Goal: Task Accomplishment & Management: Use online tool/utility

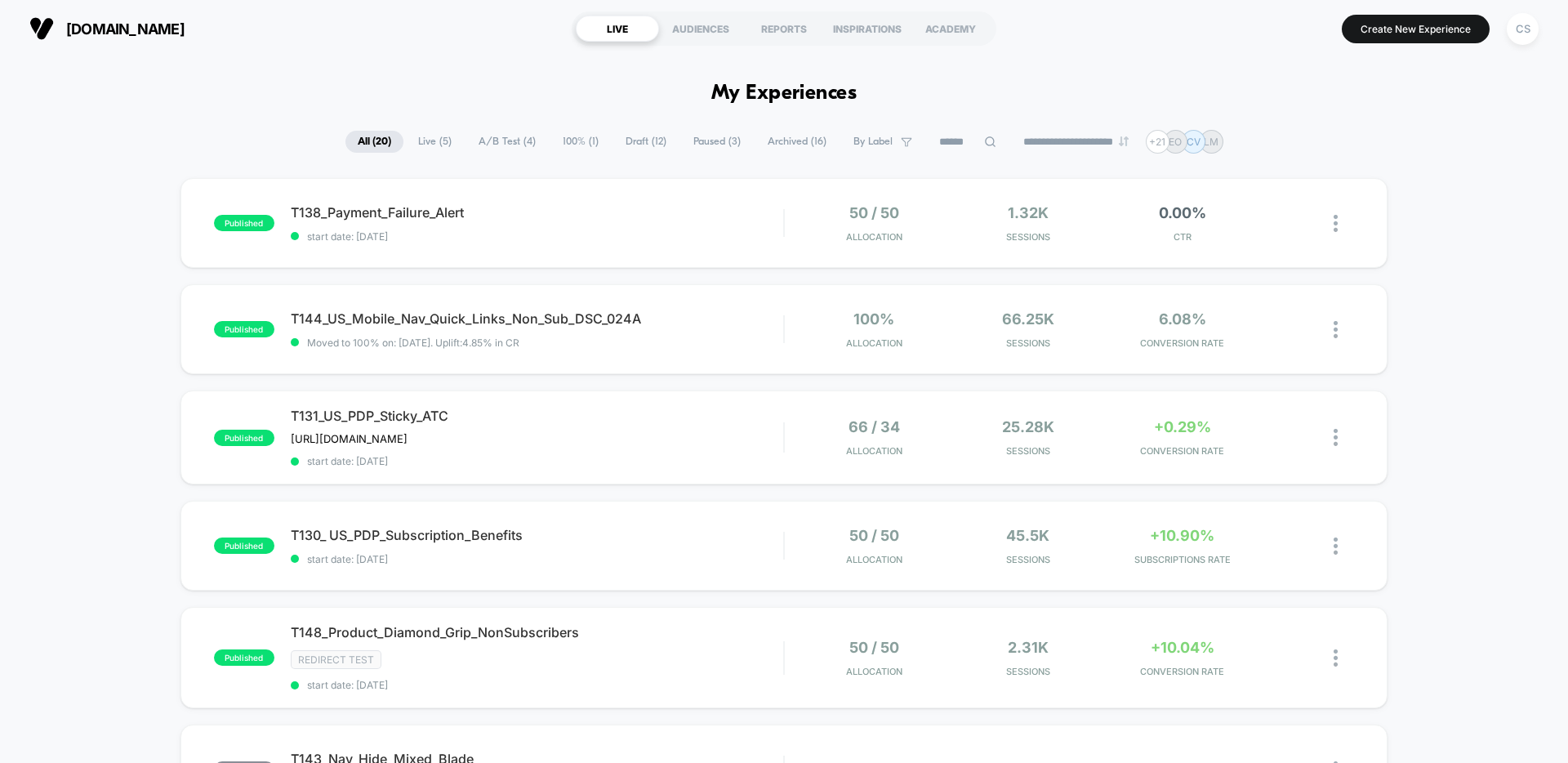
click at [626, 144] on span "Draft ( 12 )" at bounding box center [646, 141] width 65 height 22
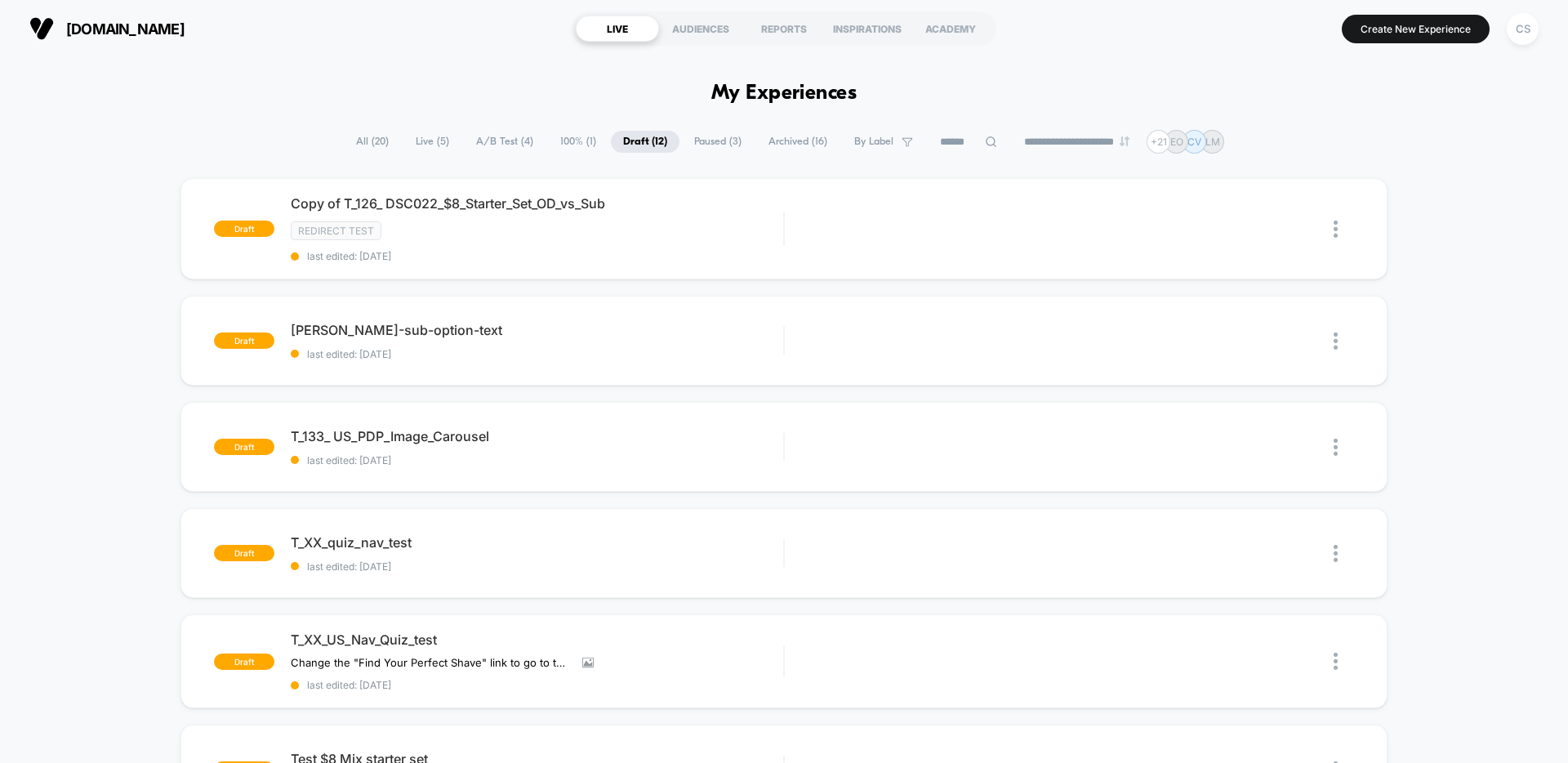
click at [694, 145] on span "Paused ( 3 )" at bounding box center [717, 141] width 72 height 22
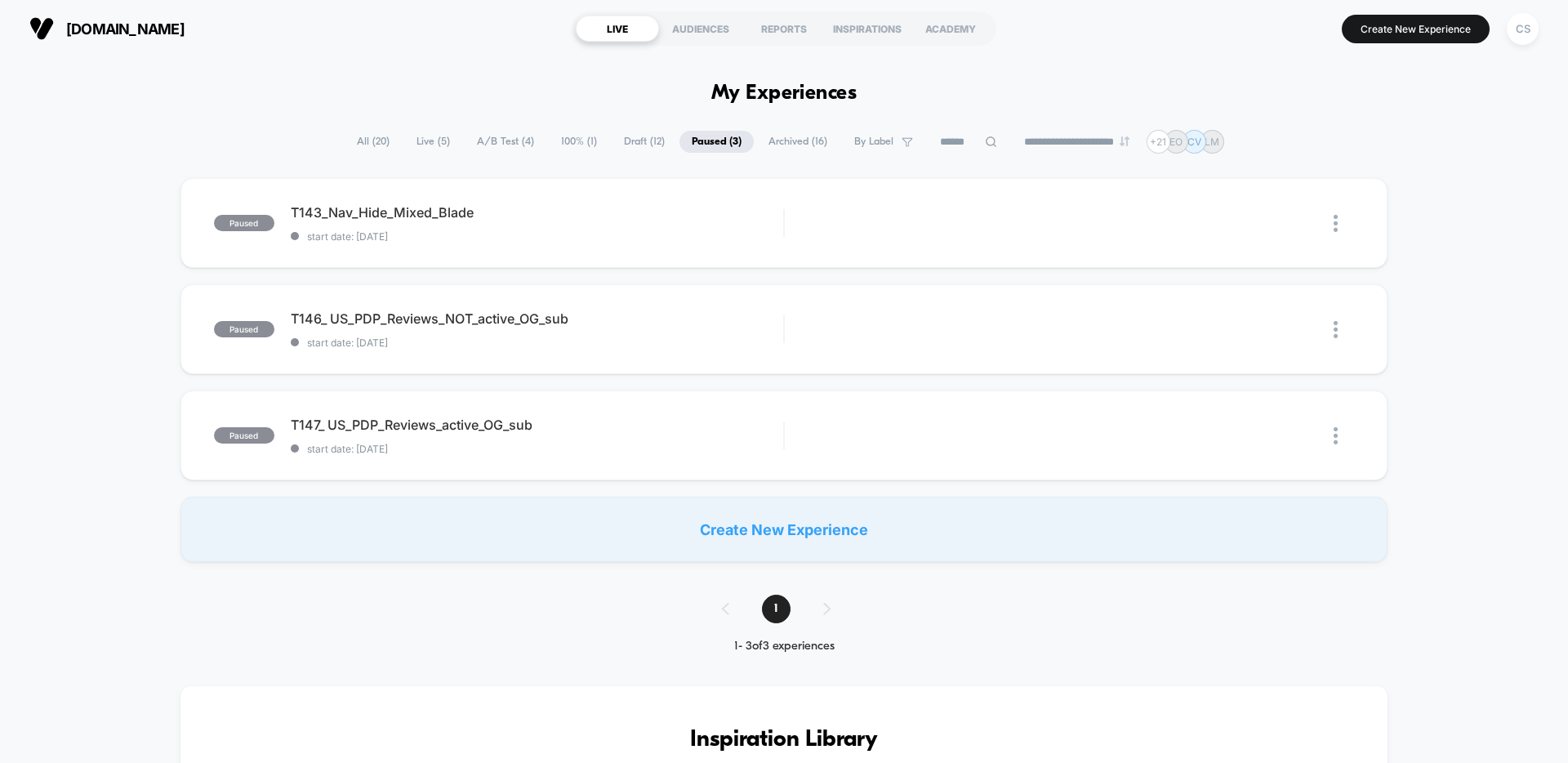
click at [765, 149] on span "Archived ( 16 )" at bounding box center [798, 141] width 83 height 22
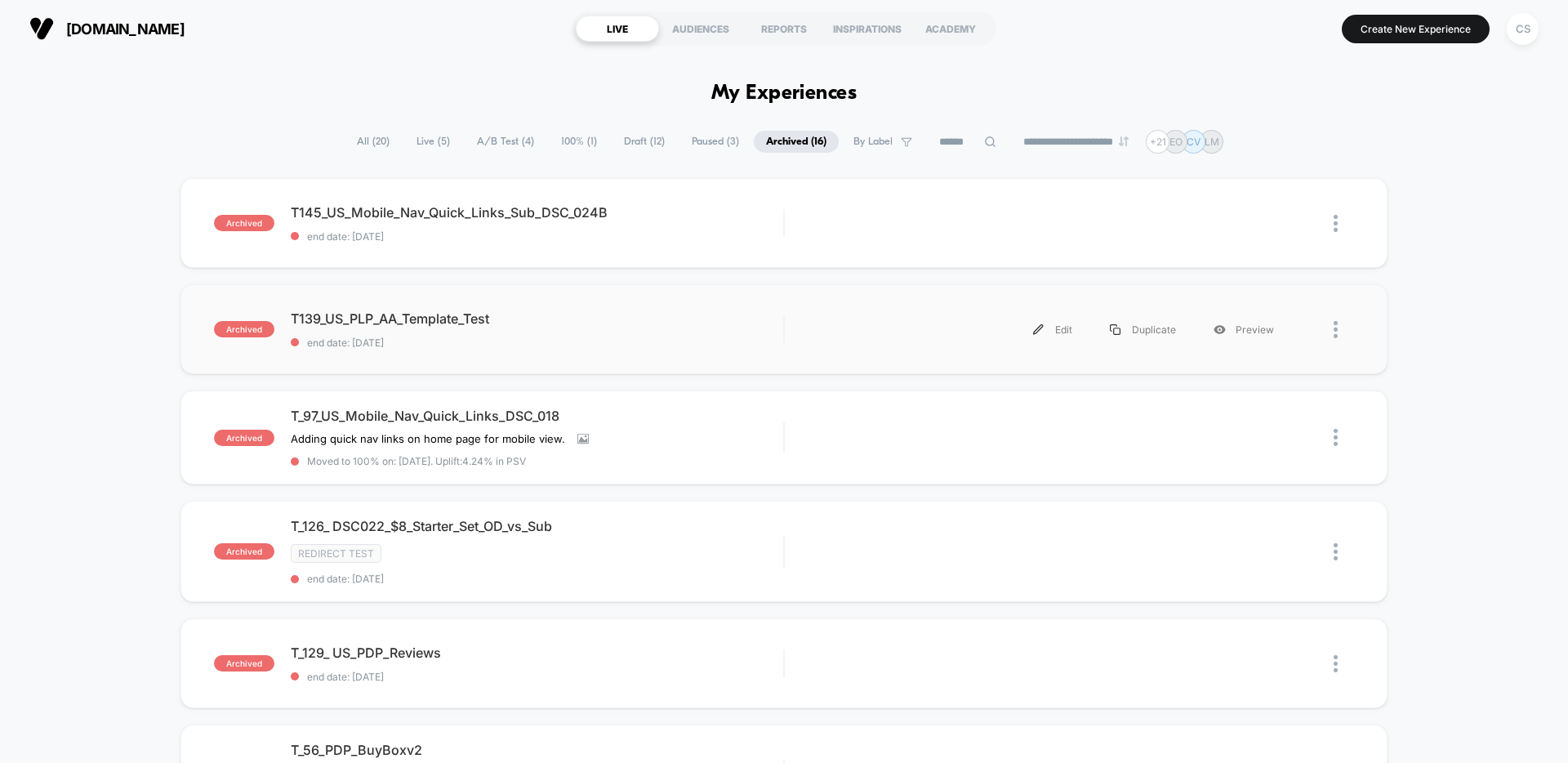
click at [719, 300] on div "archived T139_US_PLP_AA_Template_Test end date: [DATE] Edit Duplicate Preview" at bounding box center [784, 329] width 1207 height 90
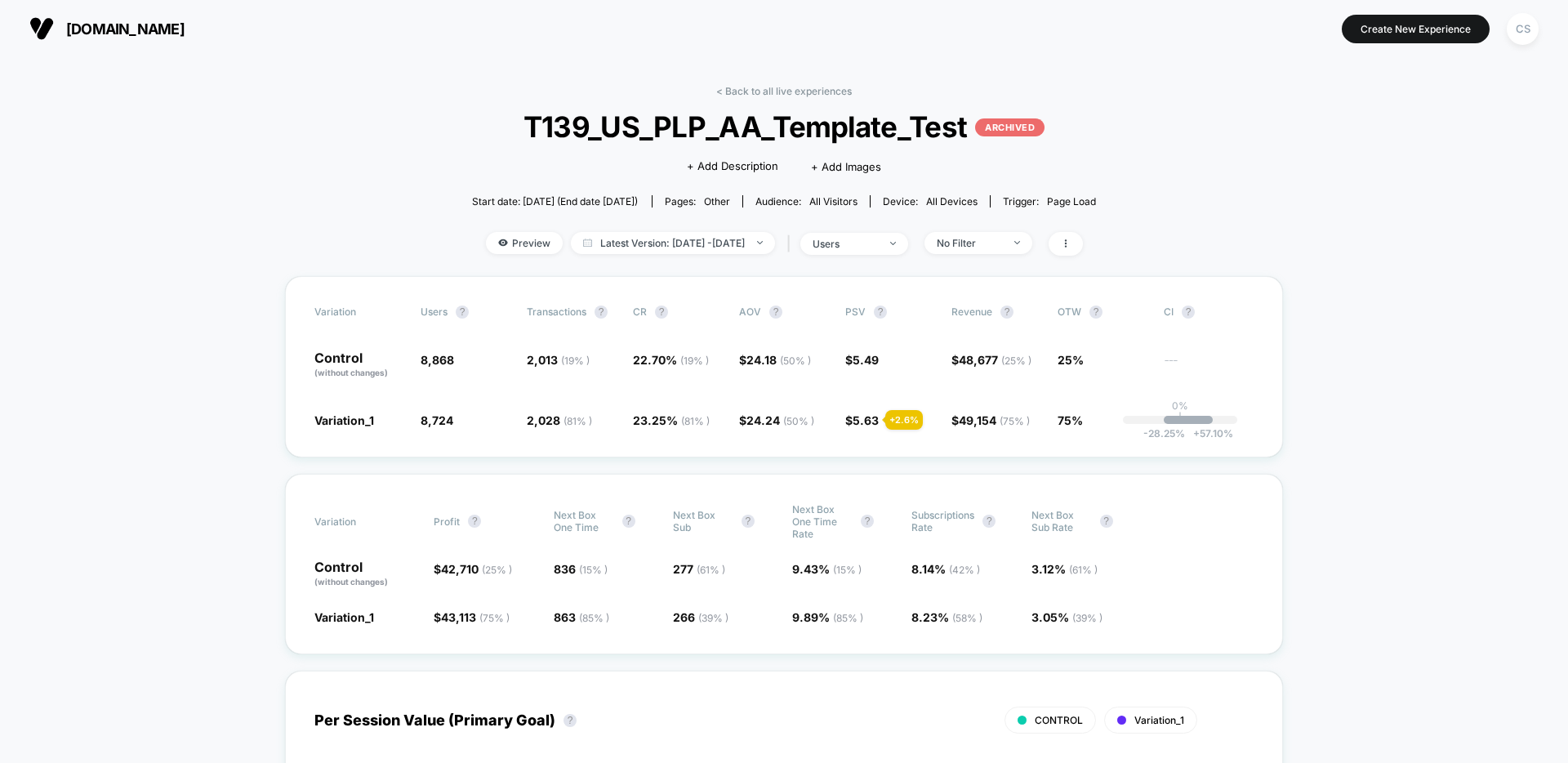
click at [768, 99] on div "< Back to all live experiences T139_US_PLP_AA_Template_Test ARCHIVED Click to e…" at bounding box center [784, 180] width 625 height 191
click at [769, 91] on link "< Back to all live experiences" at bounding box center [784, 92] width 136 height 13
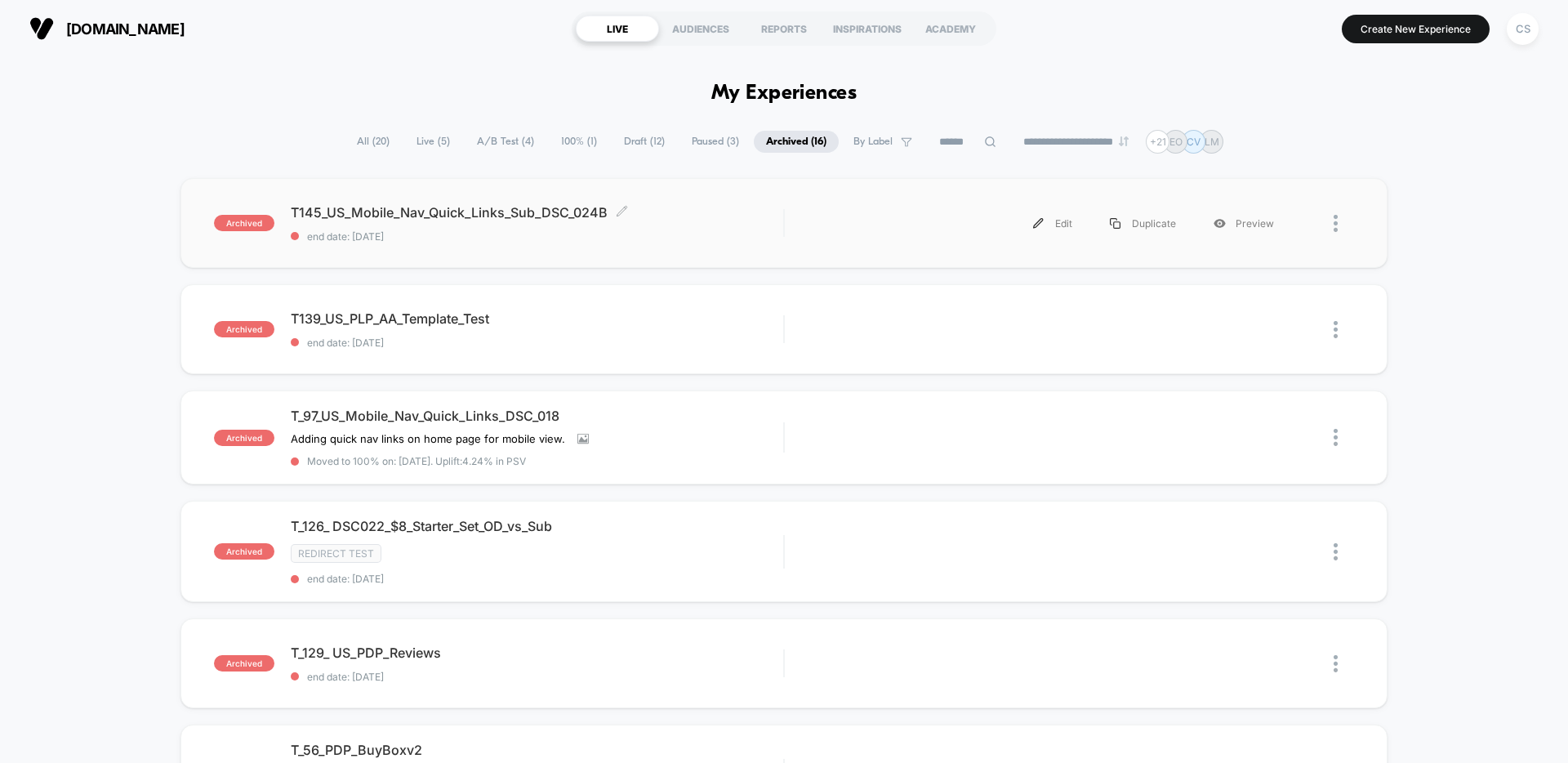
click at [718, 234] on span "end date: [DATE]" at bounding box center [537, 237] width 493 height 13
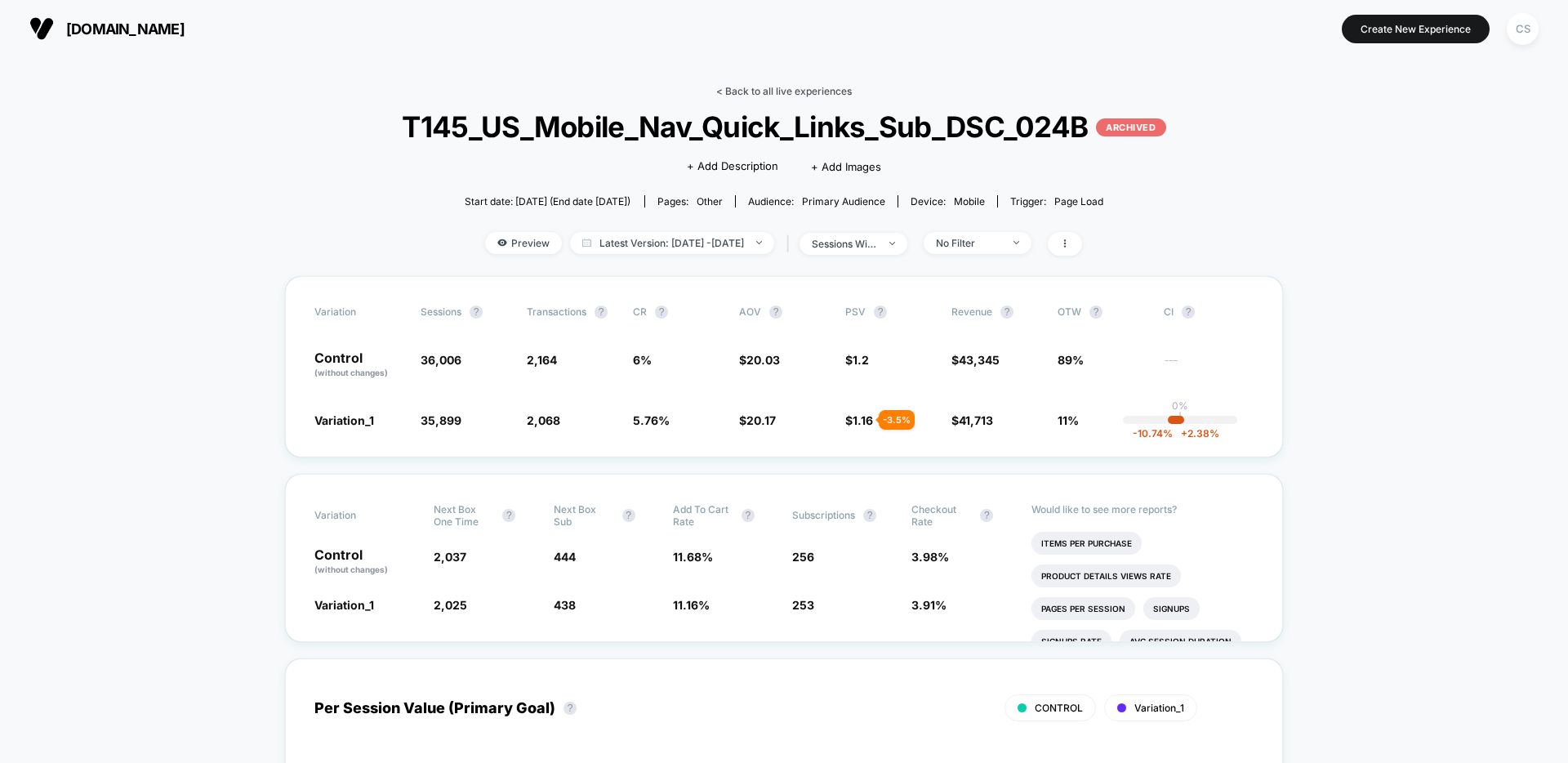
click at [775, 87] on link "< Back to all live experiences" at bounding box center [784, 92] width 136 height 13
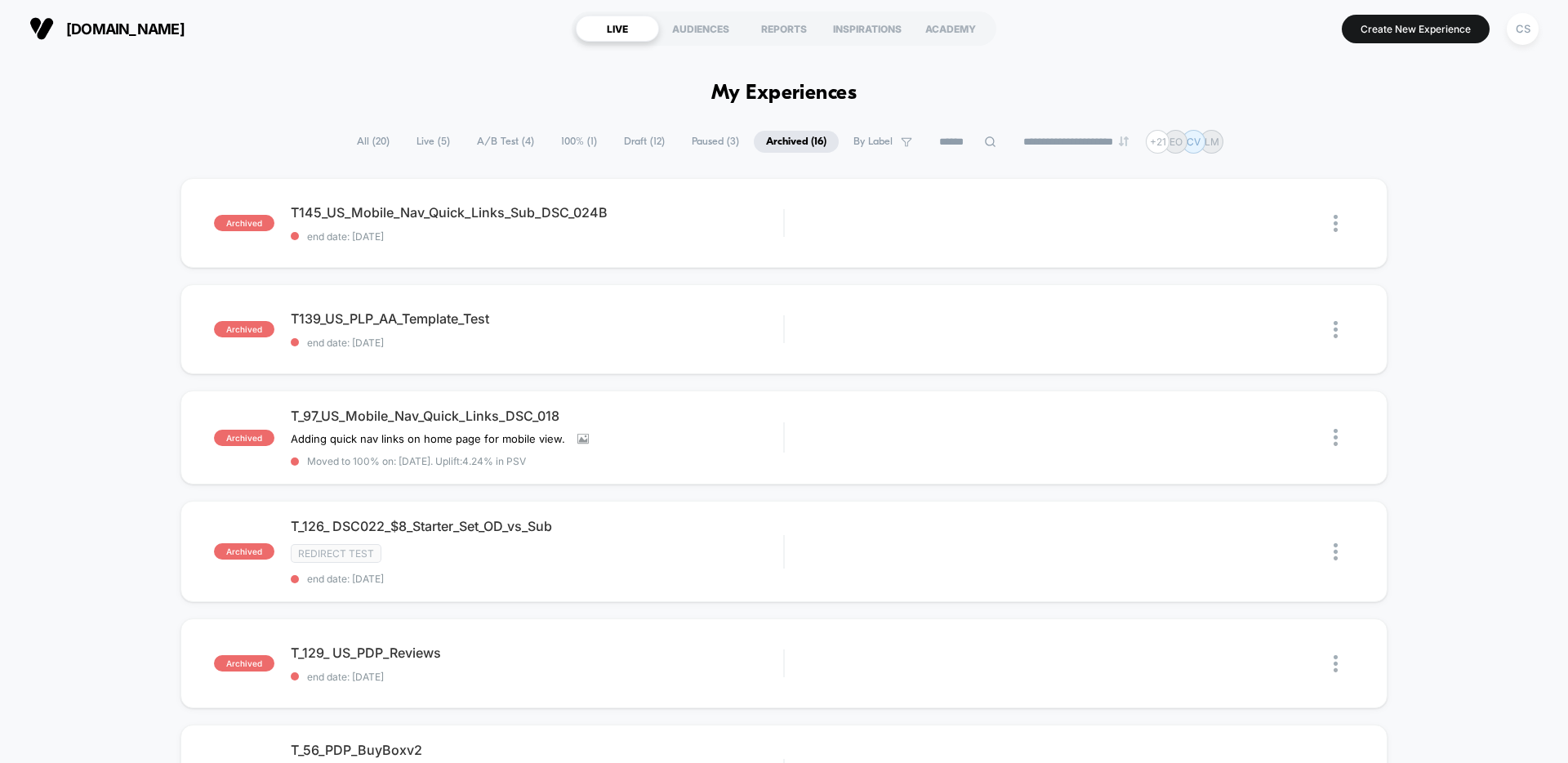
click at [419, 142] on span "Live ( 5 )" at bounding box center [433, 141] width 58 height 22
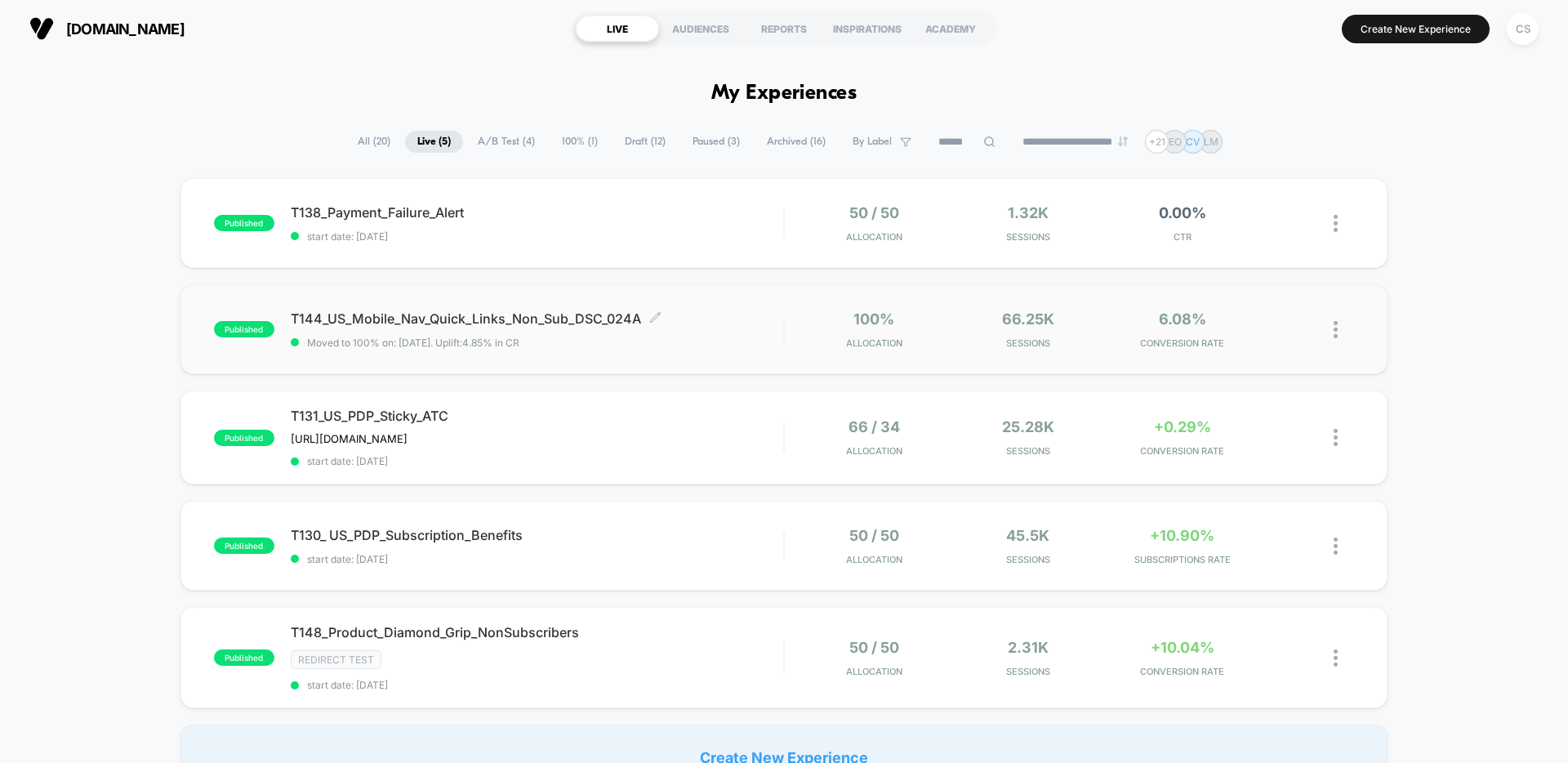
click at [704, 342] on span "Moved to 100% on: [DATE] . Uplift: 4.85% in CR" at bounding box center [537, 343] width 493 height 13
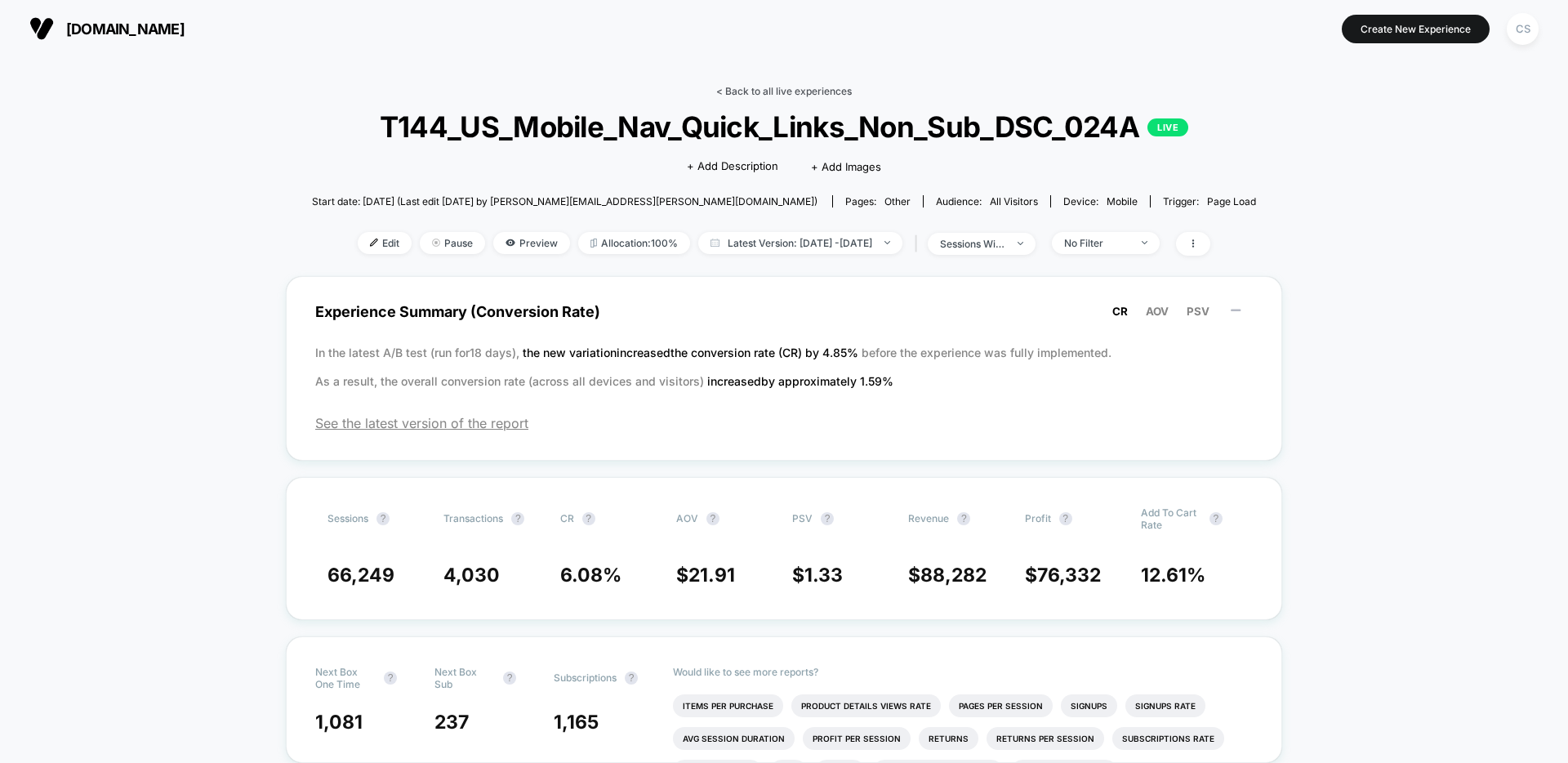
click at [768, 92] on link "< Back to all live experiences" at bounding box center [784, 92] width 136 height 13
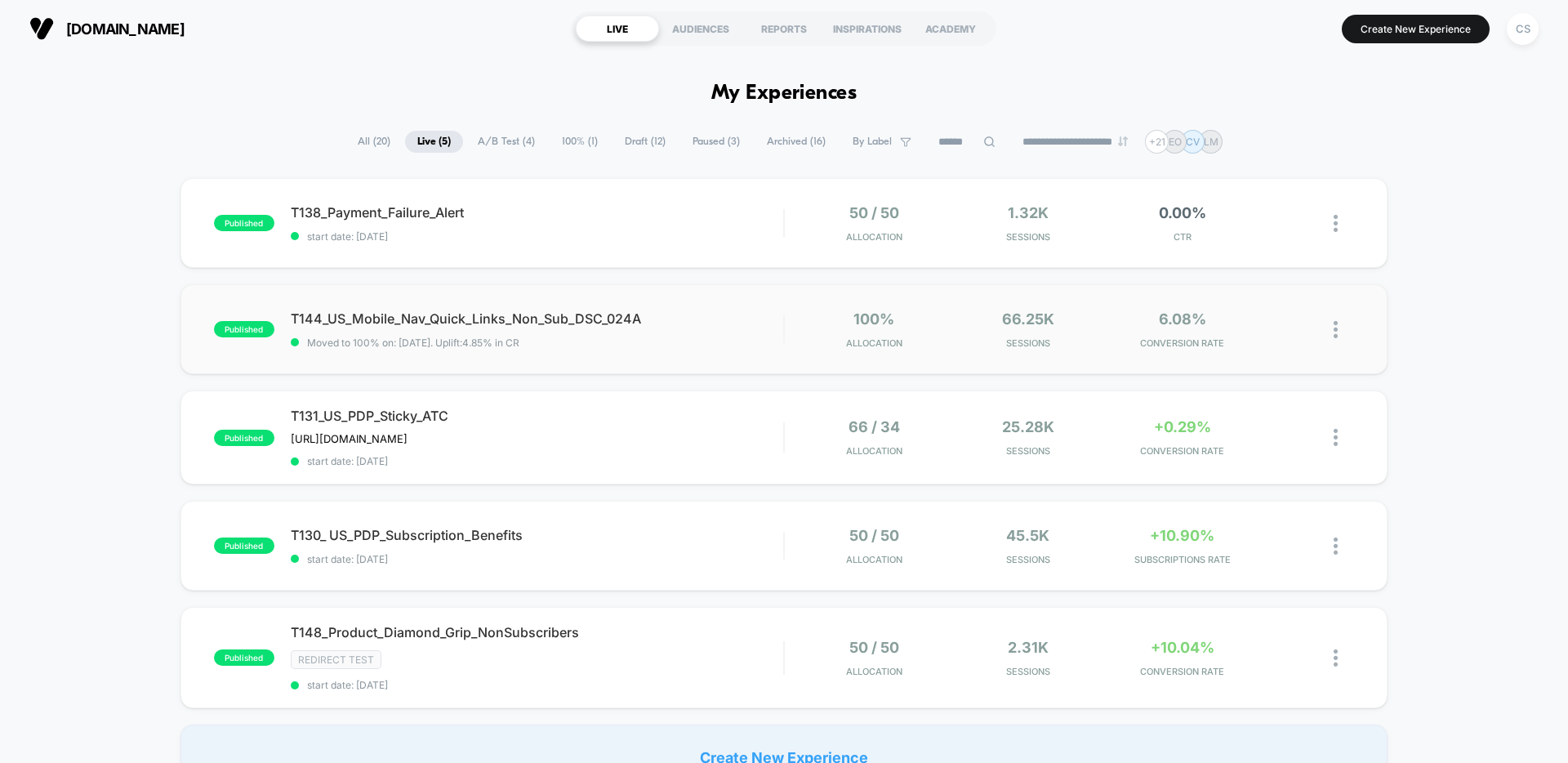
scroll to position [10, 0]
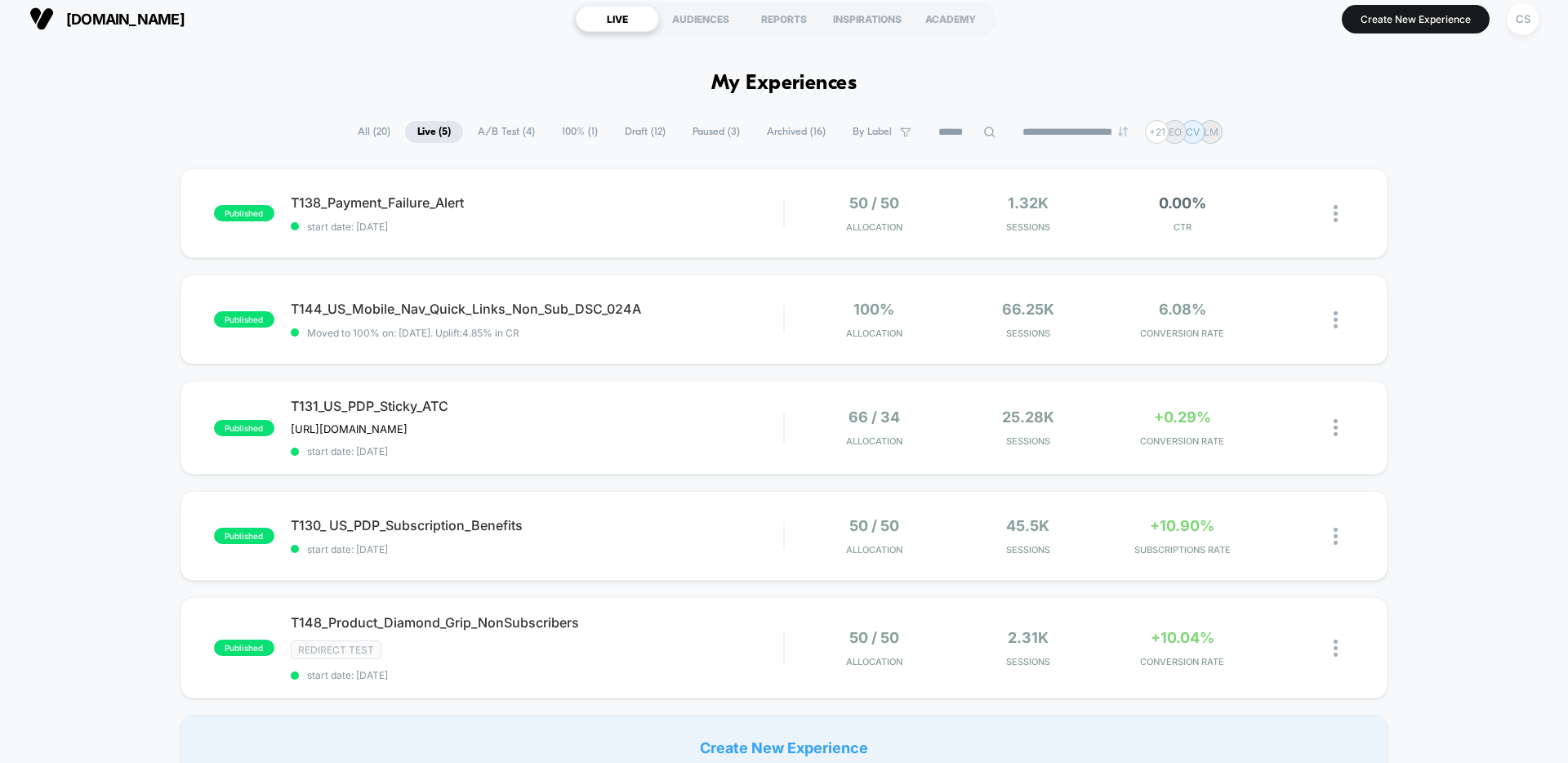
click at [612, 128] on span "Draft ( 12 )" at bounding box center [645, 131] width 65 height 22
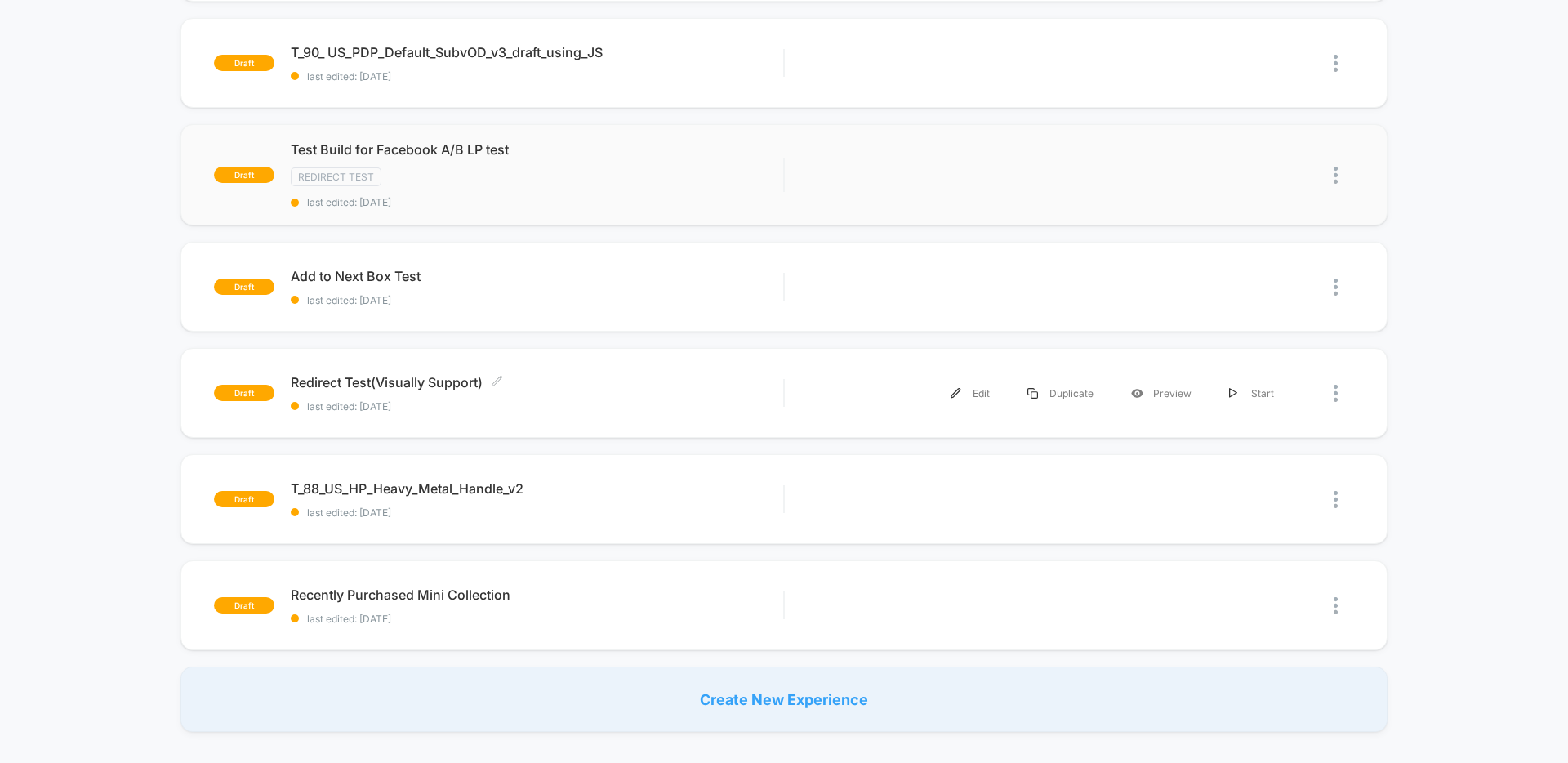
scroll to position [824, 0]
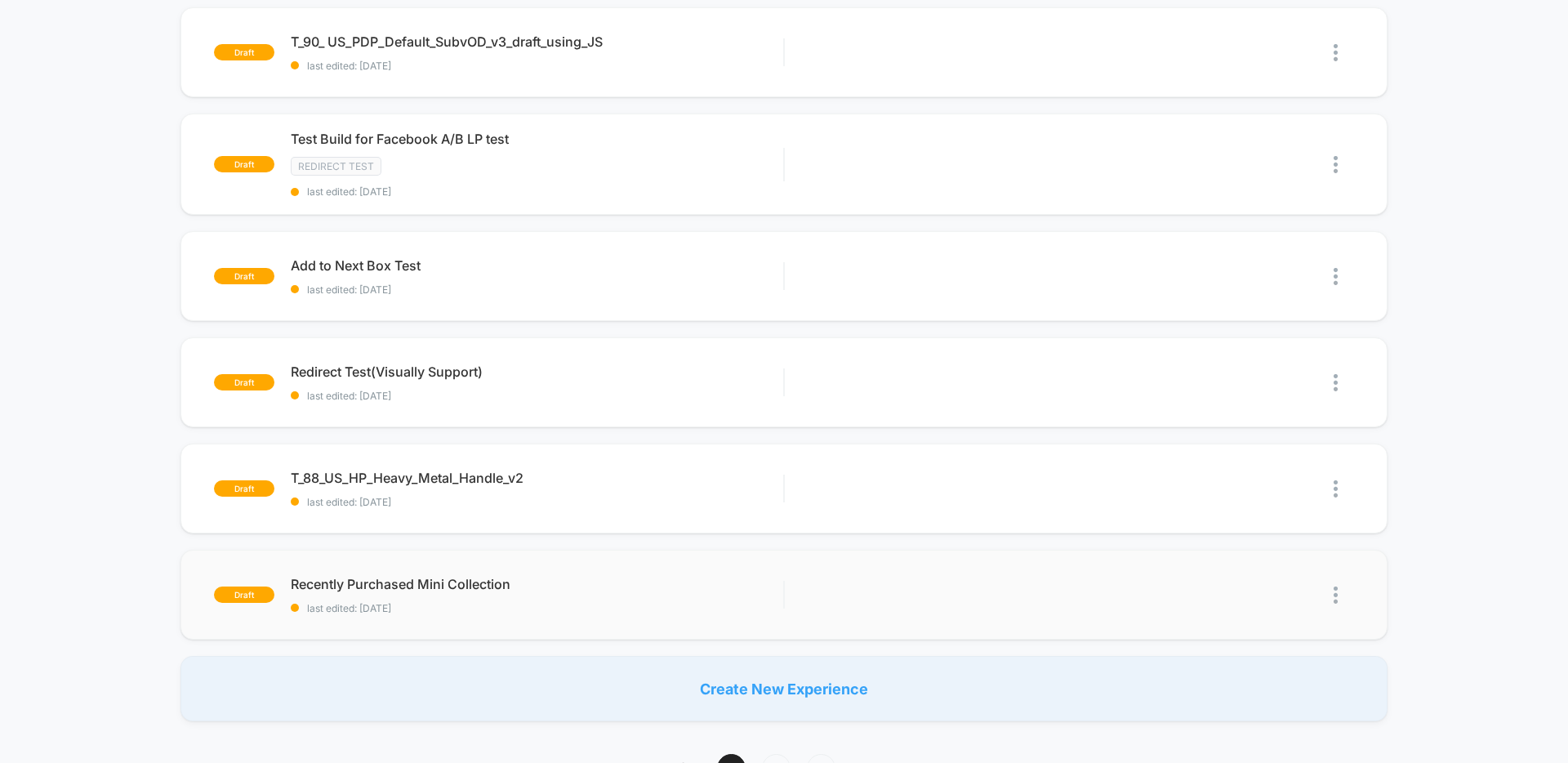
click at [1336, 594] on img at bounding box center [1335, 594] width 5 height 17
click at [1336, 486] on img at bounding box center [1335, 488] width 5 height 17
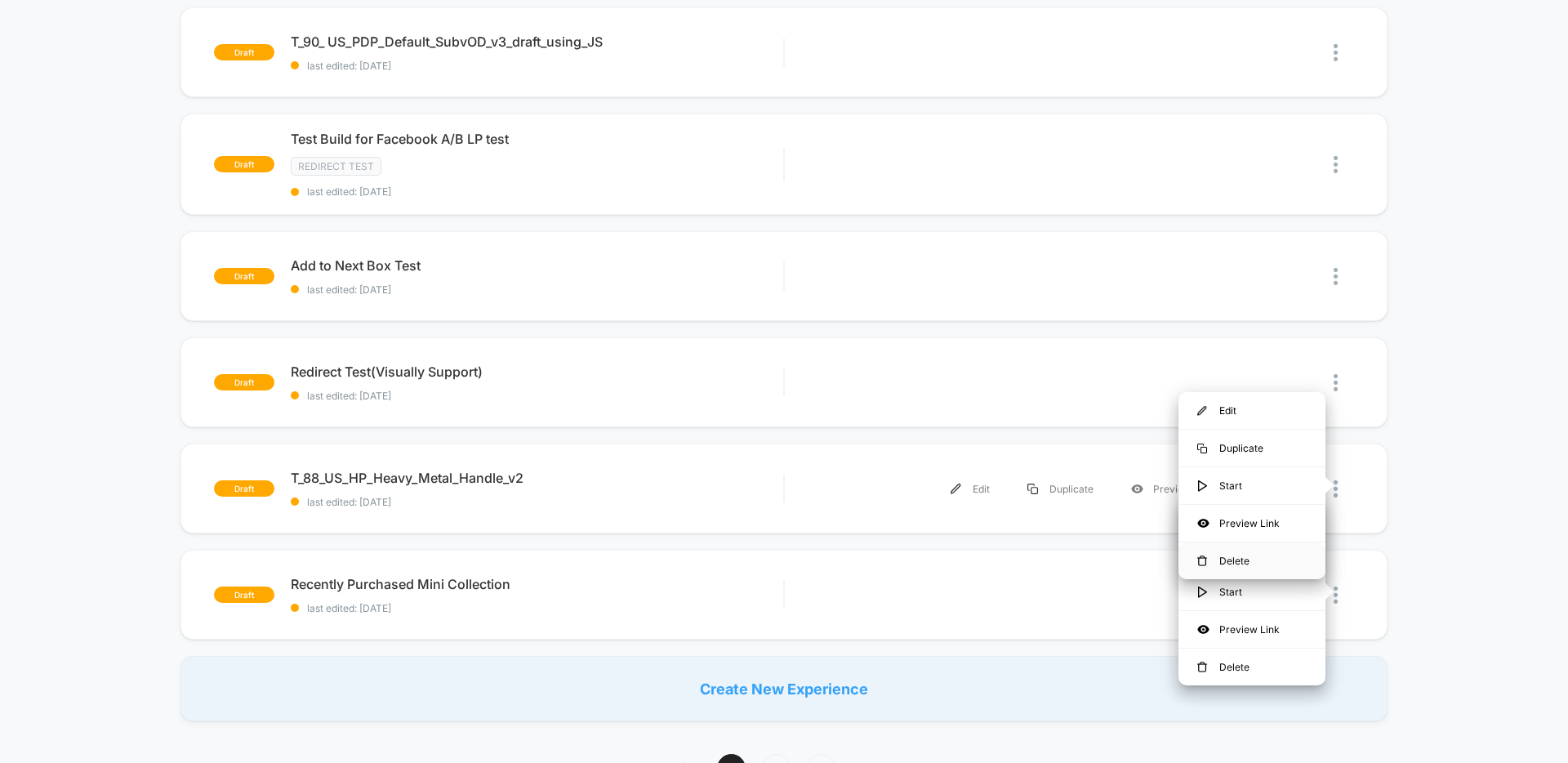
click at [1245, 555] on div "Delete" at bounding box center [1252, 561] width 147 height 37
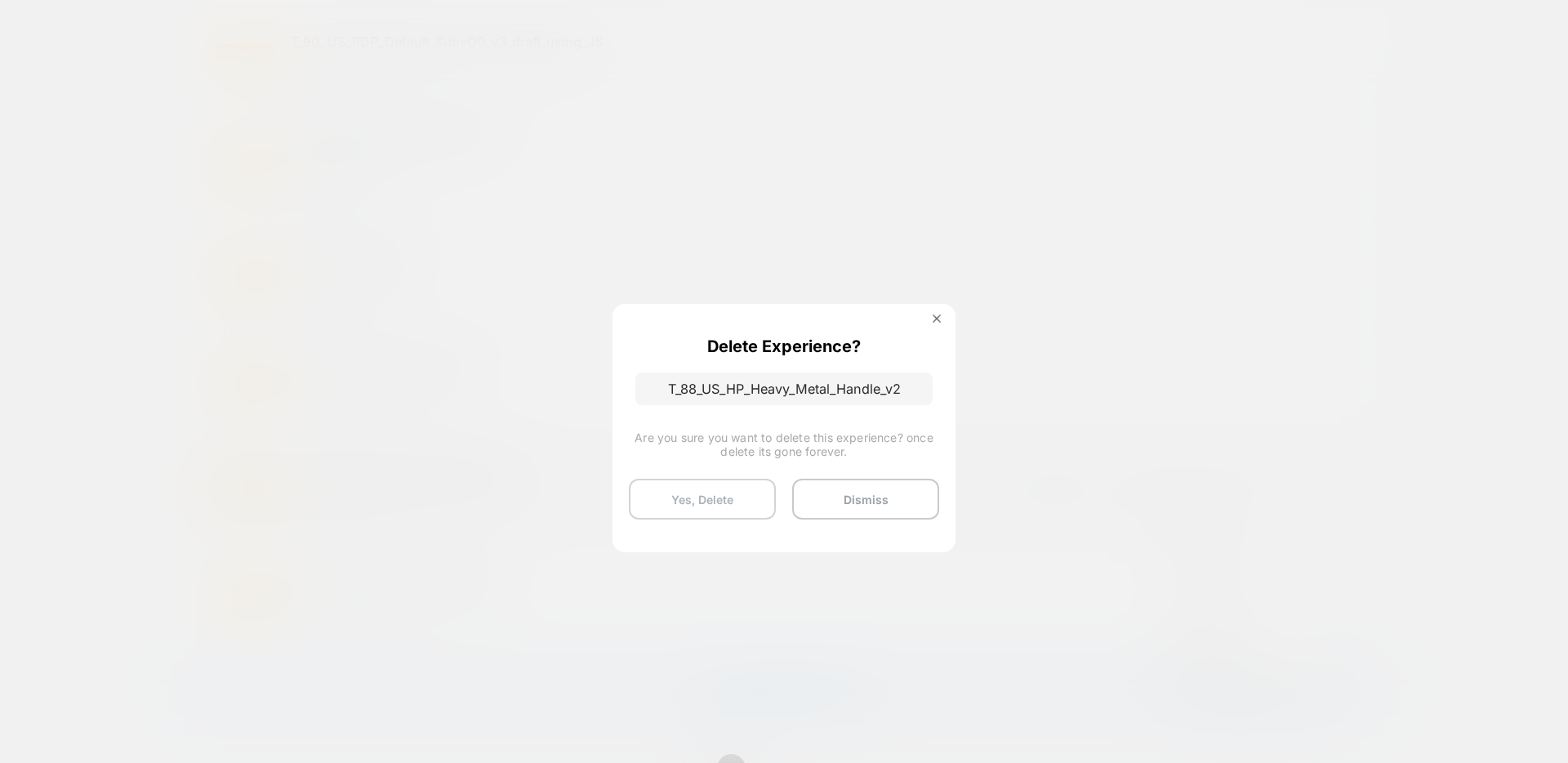
click at [716, 509] on button "Yes, Delete" at bounding box center [702, 498] width 147 height 41
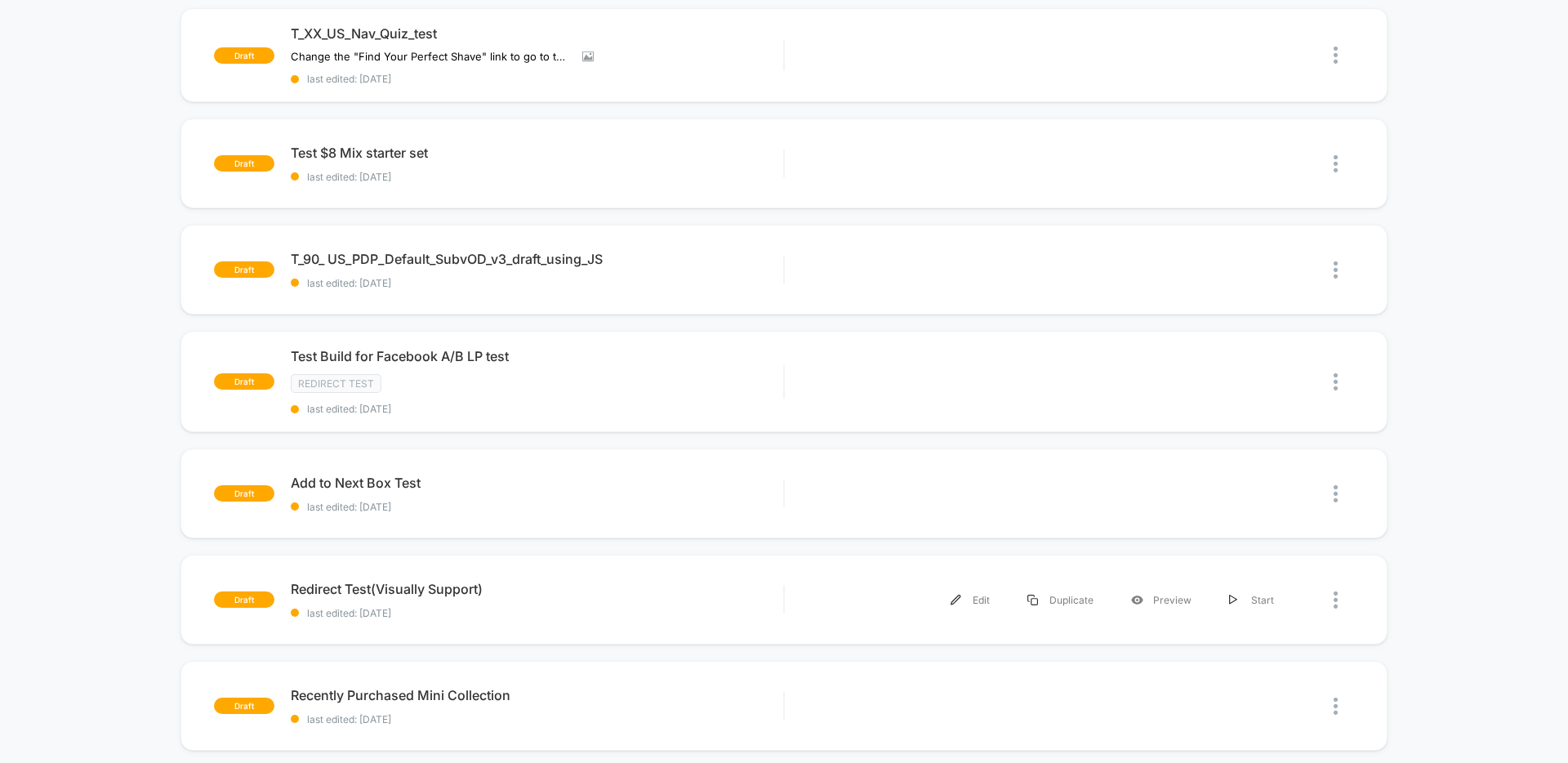
scroll to position [890, 0]
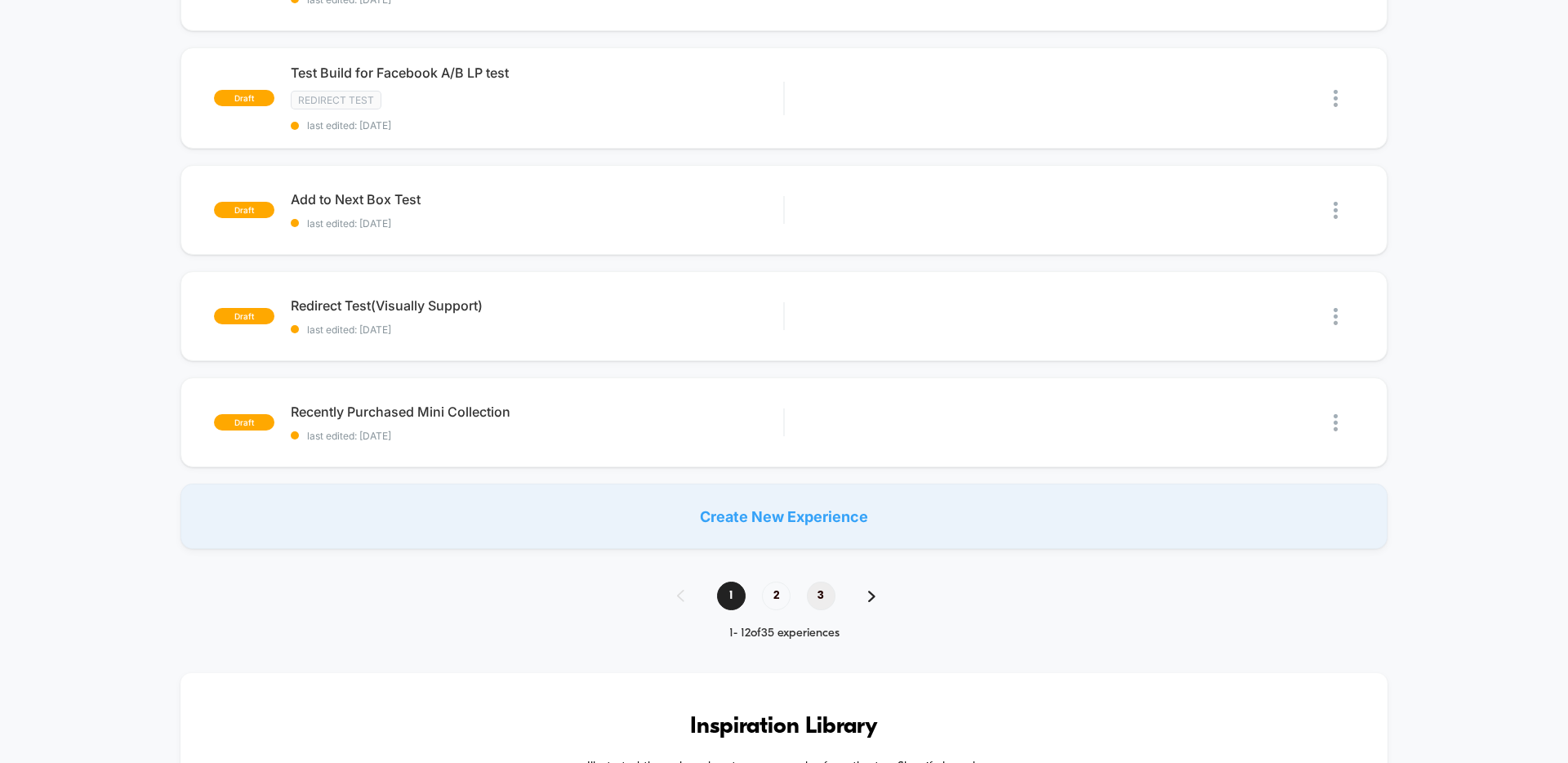
click at [820, 590] on span "3" at bounding box center [822, 596] width 29 height 29
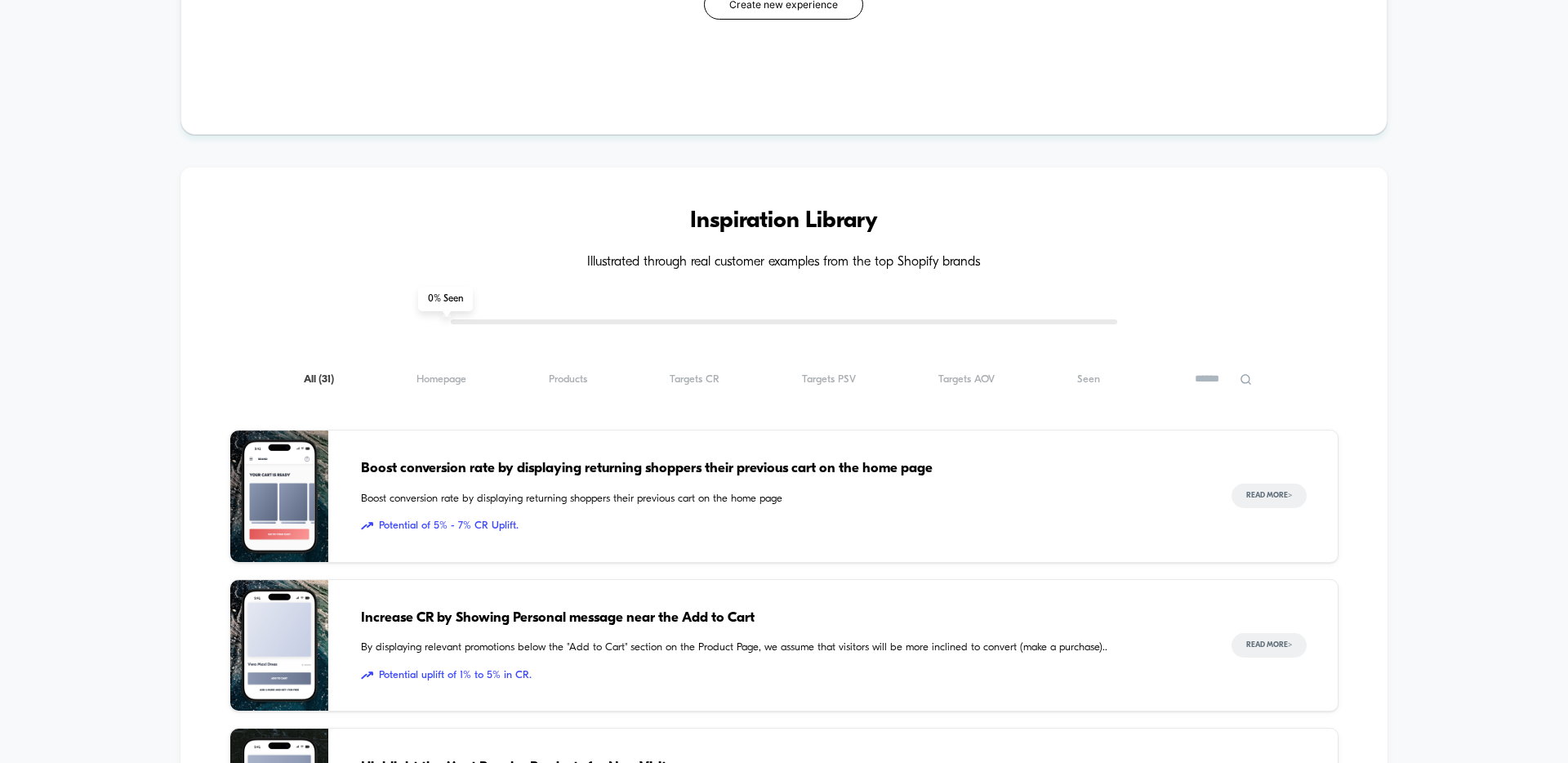
scroll to position [0, 0]
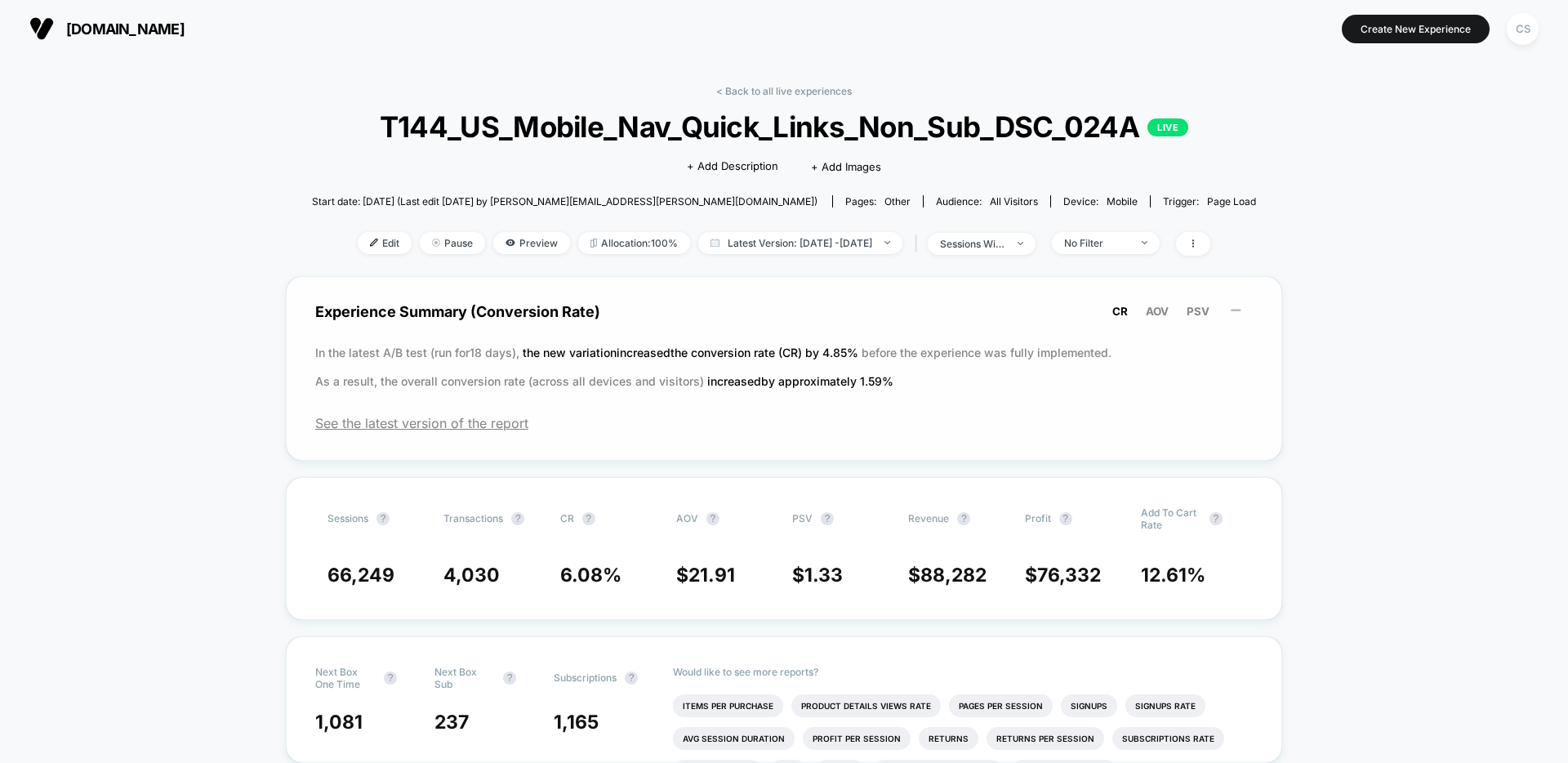
scroll to position [31, 0]
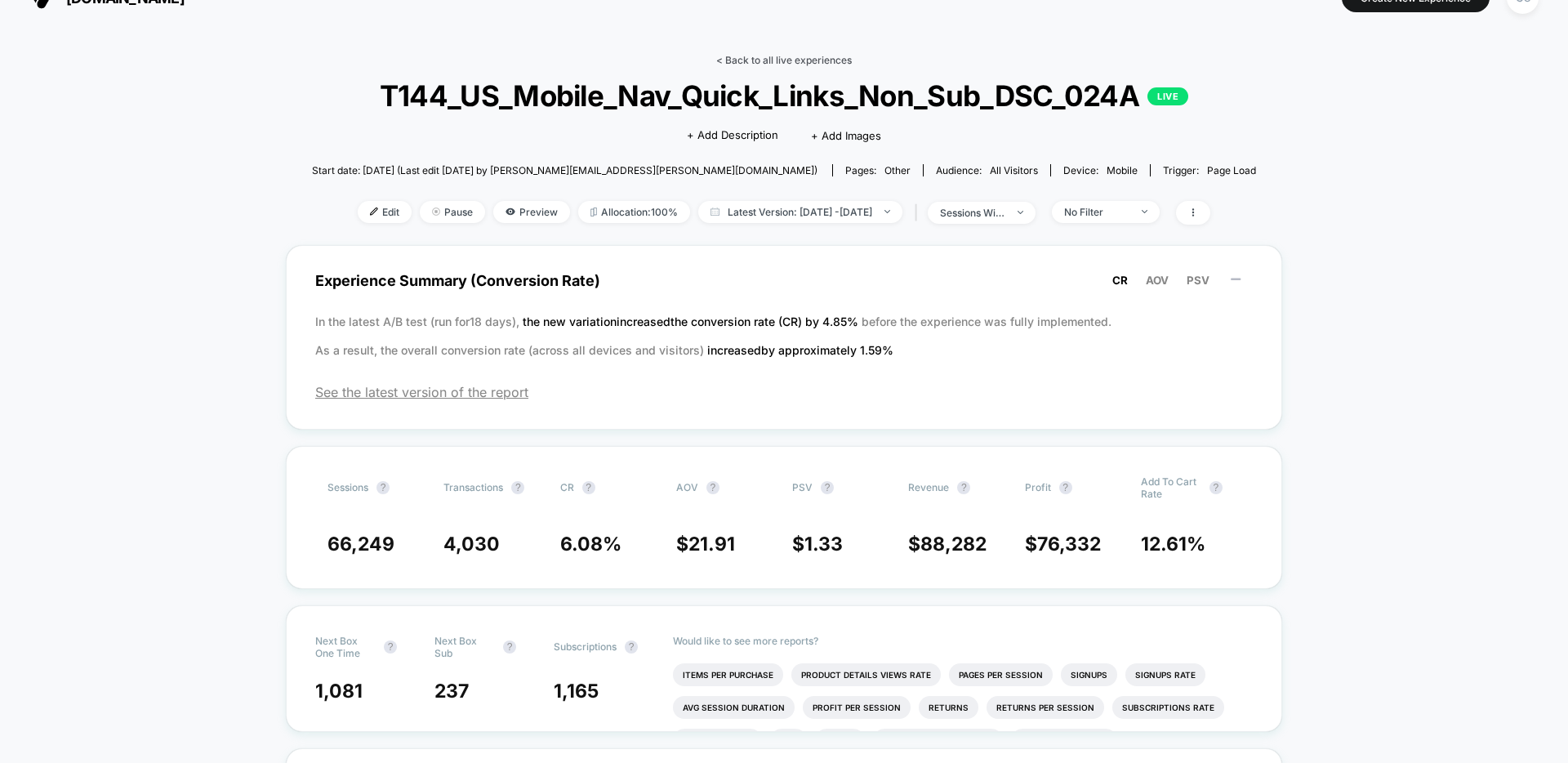
click at [812, 56] on link "< Back to all live experiences" at bounding box center [784, 61] width 136 height 13
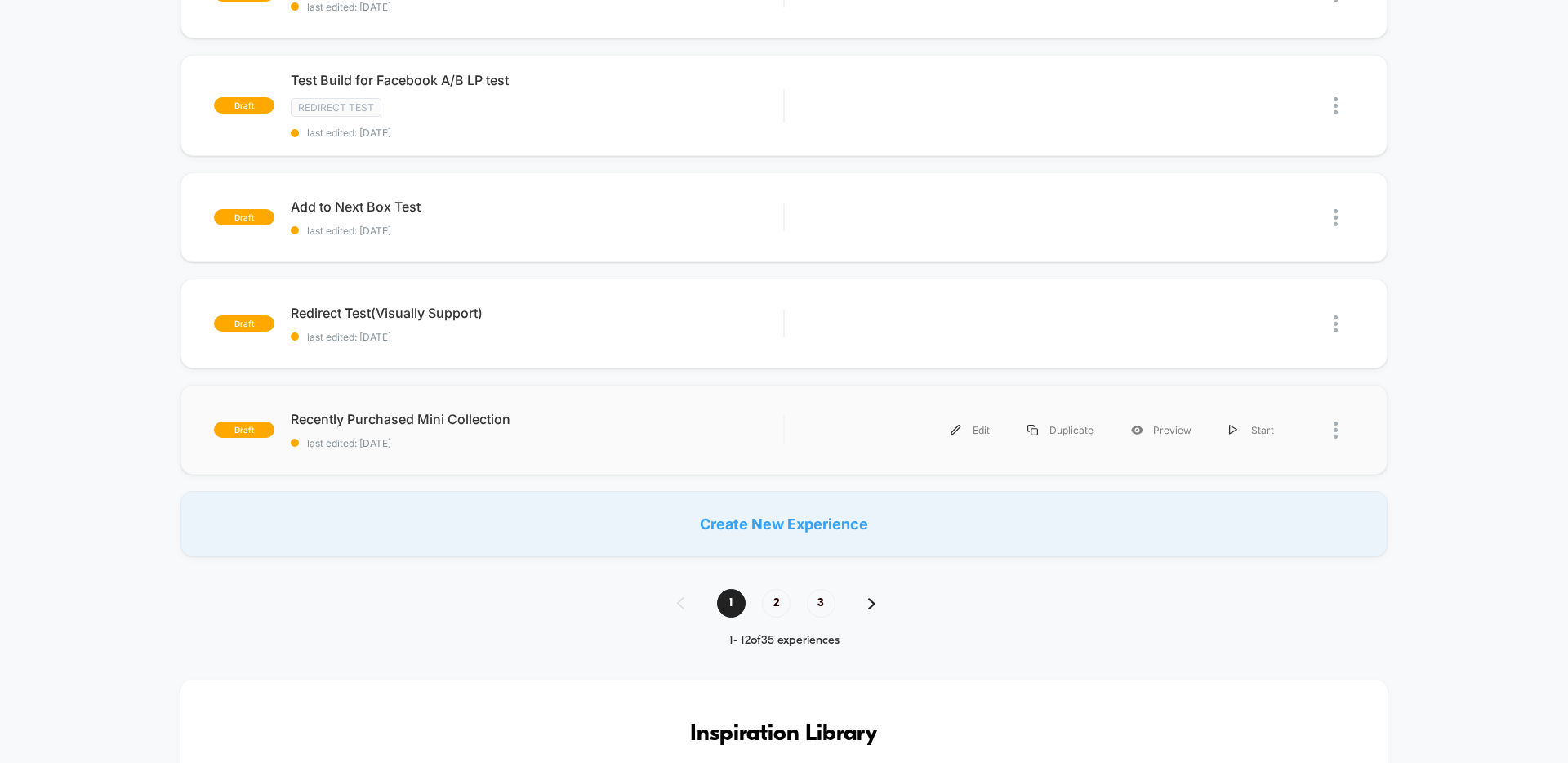
scroll to position [872, 0]
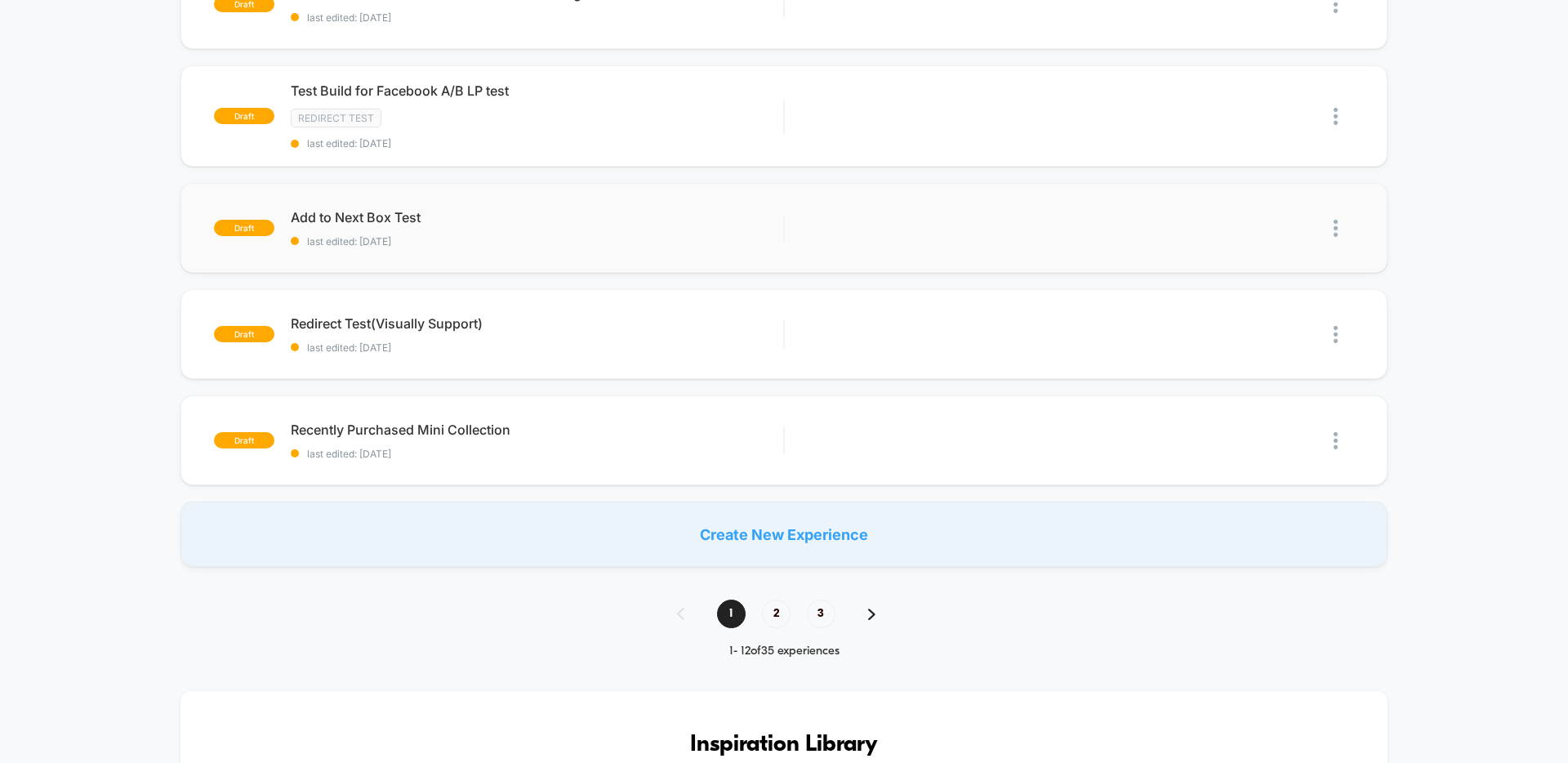
click at [1337, 226] on img at bounding box center [1335, 228] width 5 height 17
click at [1272, 297] on div "Delete" at bounding box center [1252, 300] width 147 height 37
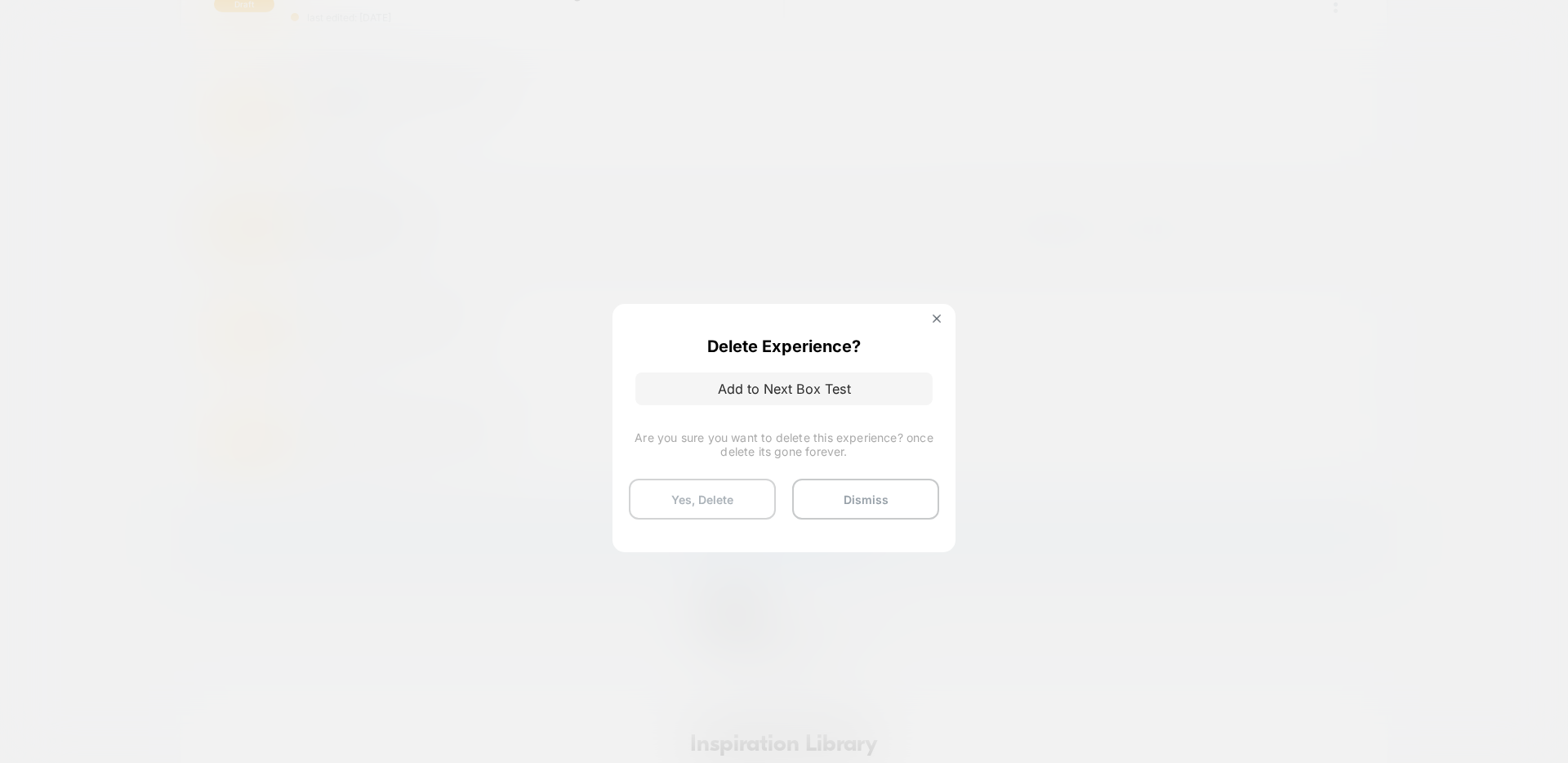
click at [725, 494] on button "Yes, Delete" at bounding box center [702, 498] width 147 height 41
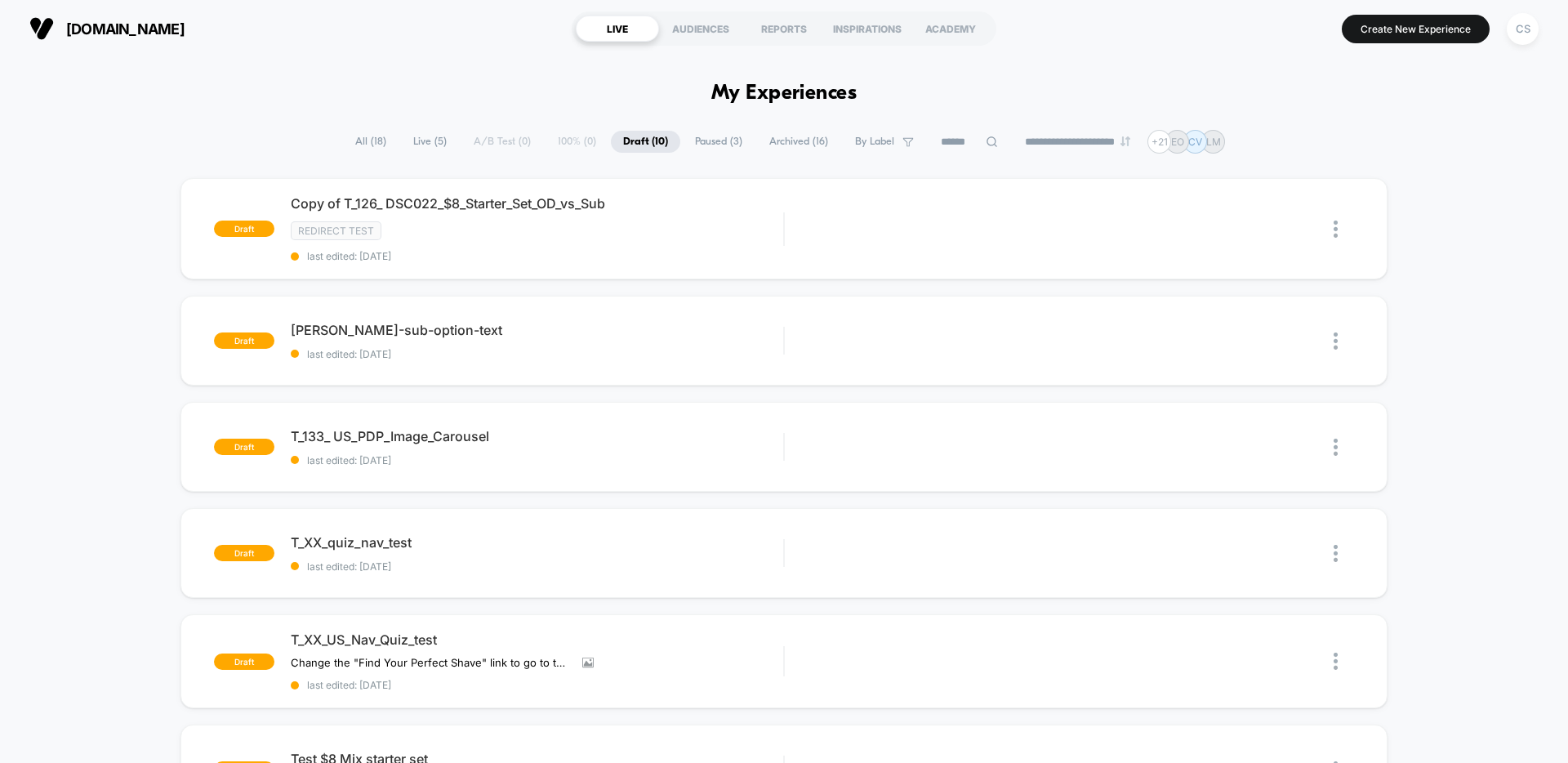
scroll to position [10, 0]
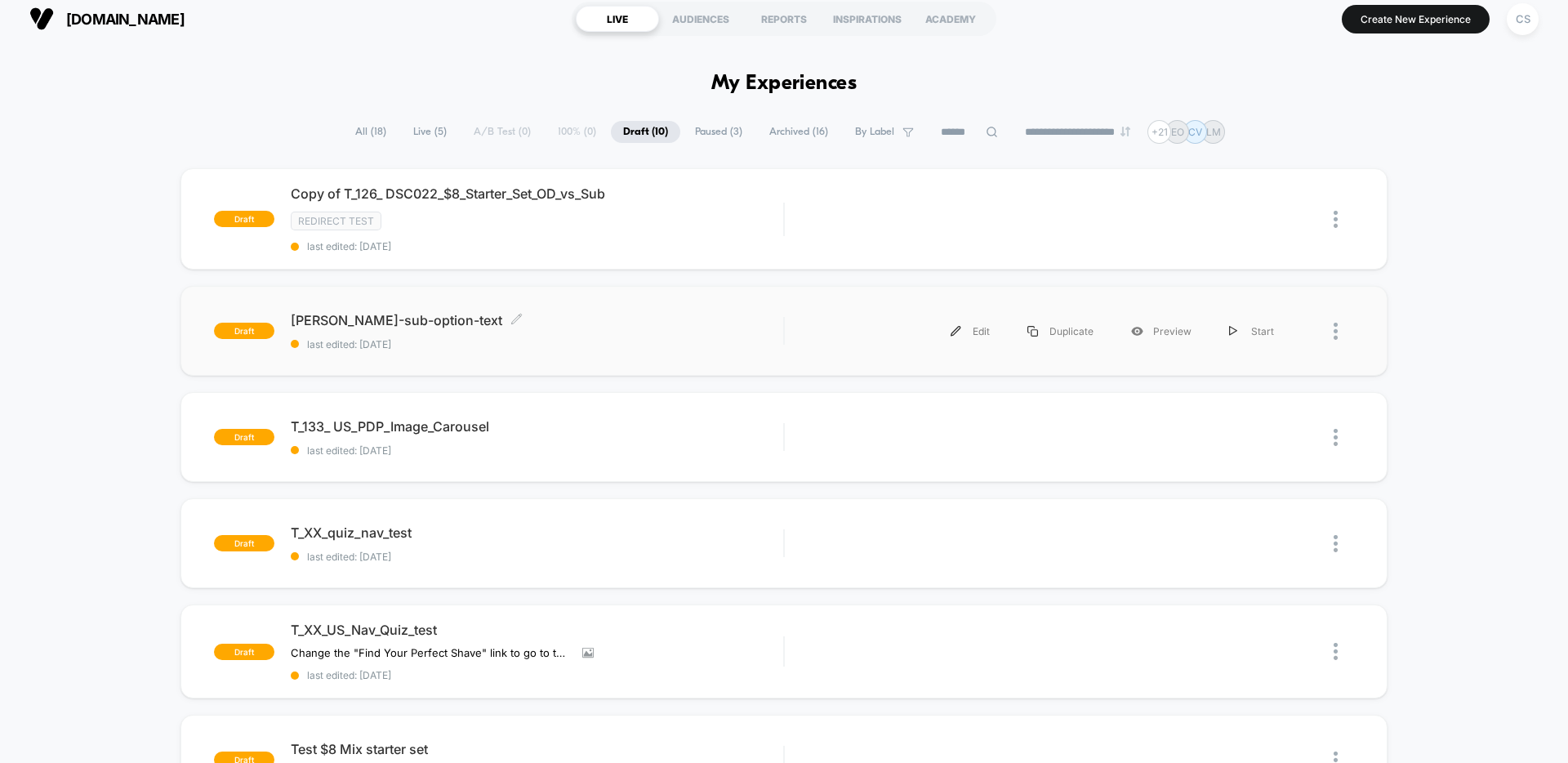
click at [546, 338] on span "last edited: [DATE]" at bounding box center [537, 344] width 493 height 13
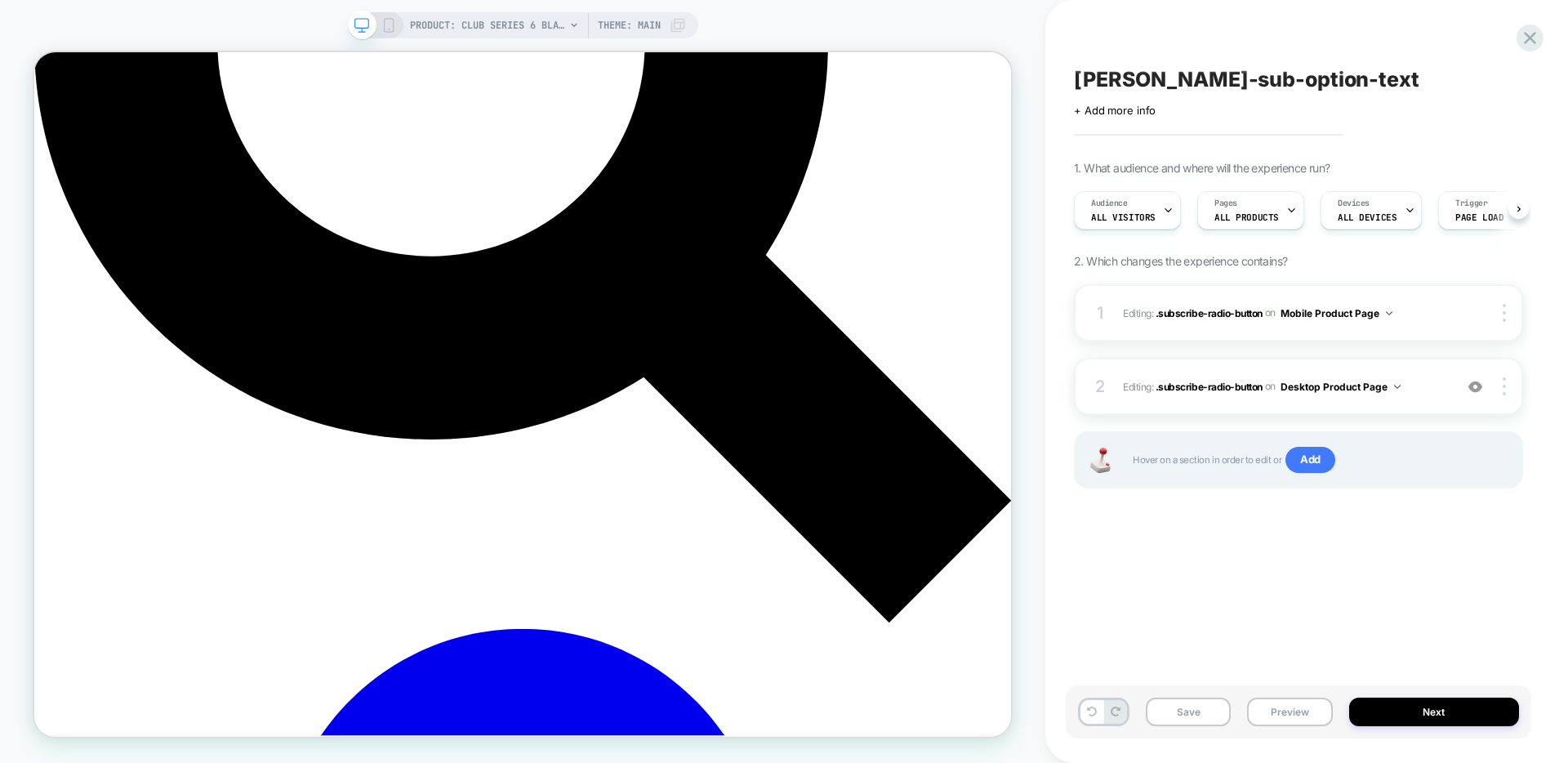
scroll to position [0, 1]
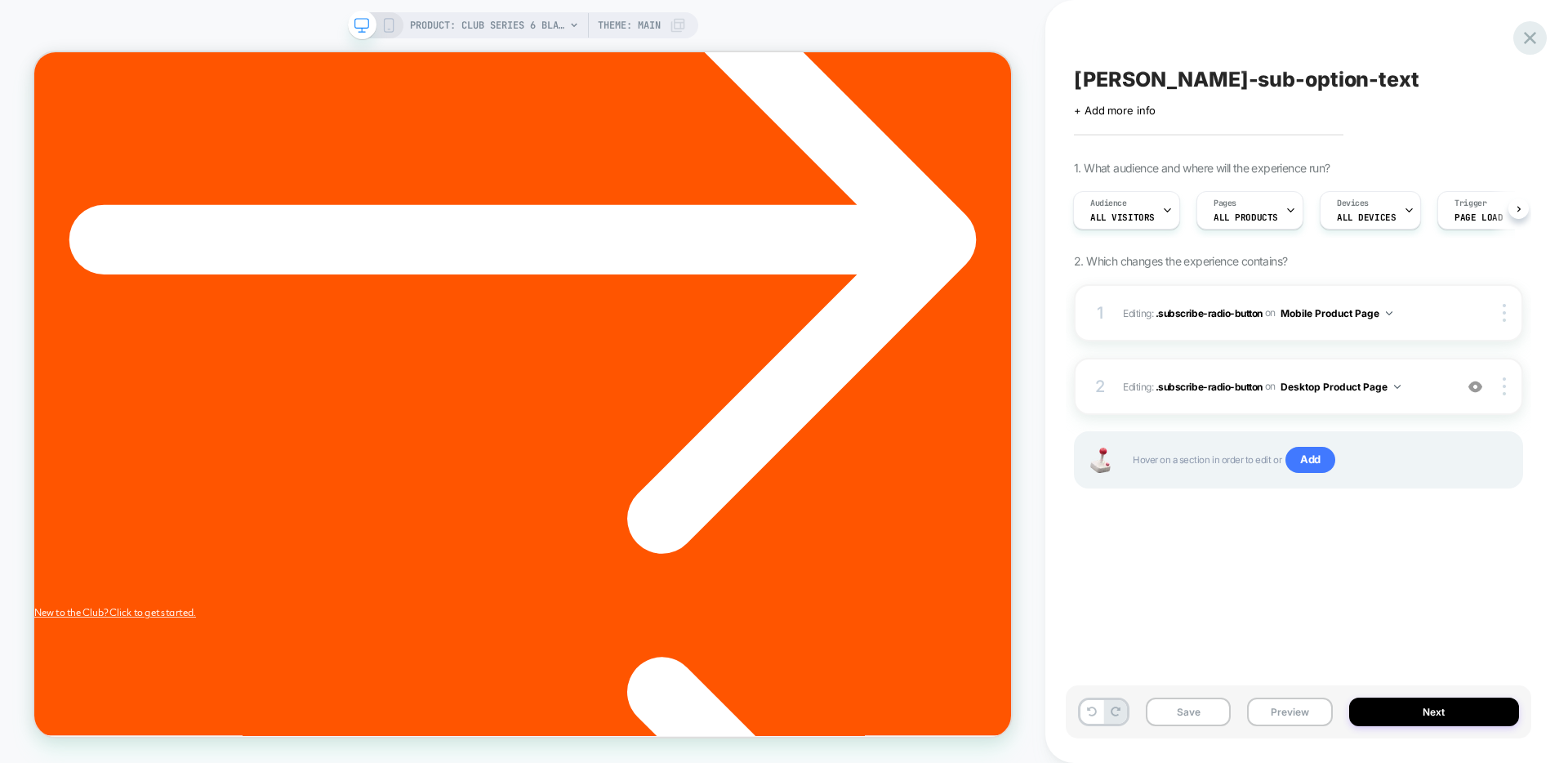
click at [1534, 38] on icon at bounding box center [1530, 38] width 22 height 22
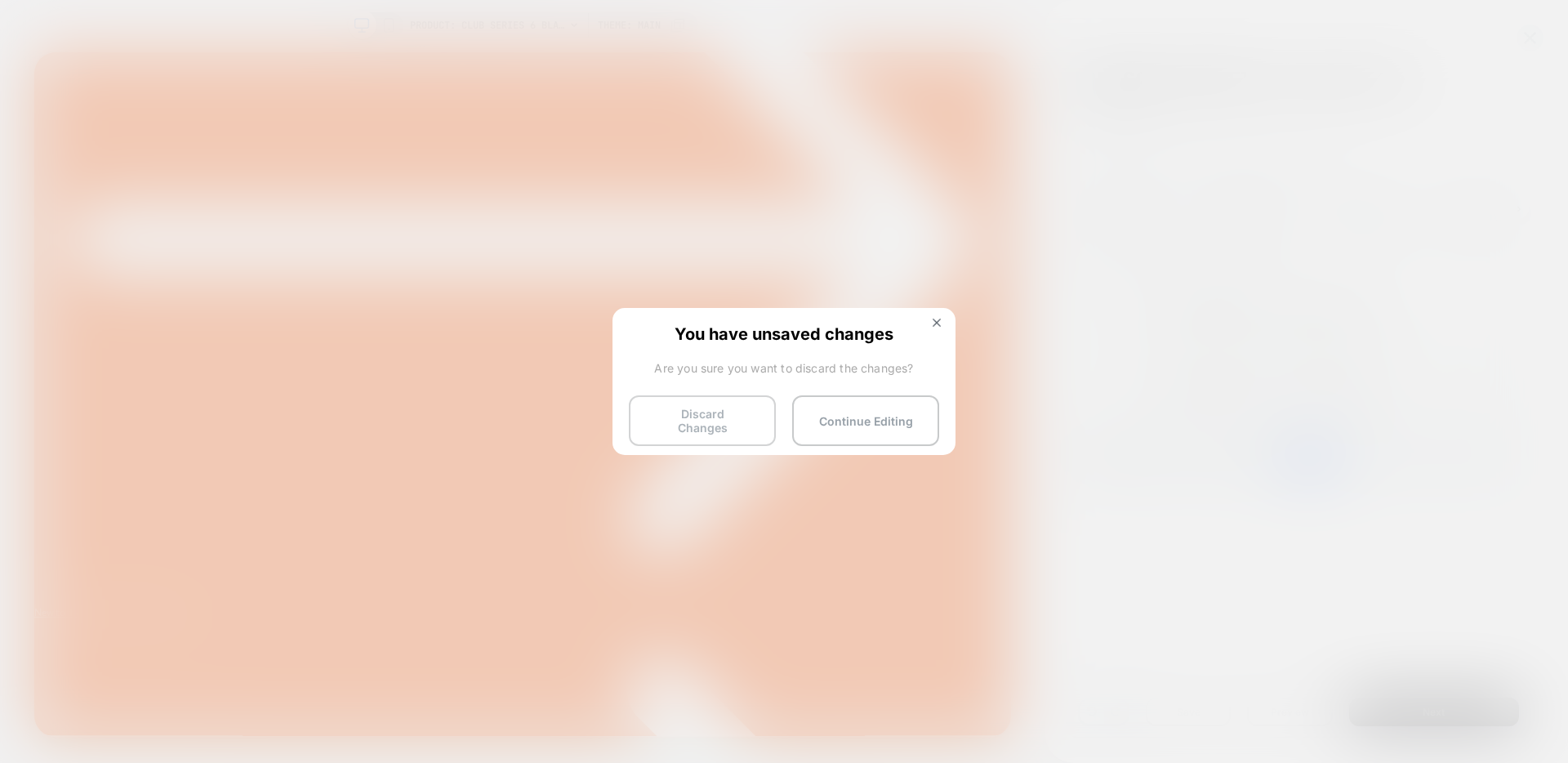
click at [694, 429] on button "Discard Changes" at bounding box center [702, 420] width 147 height 51
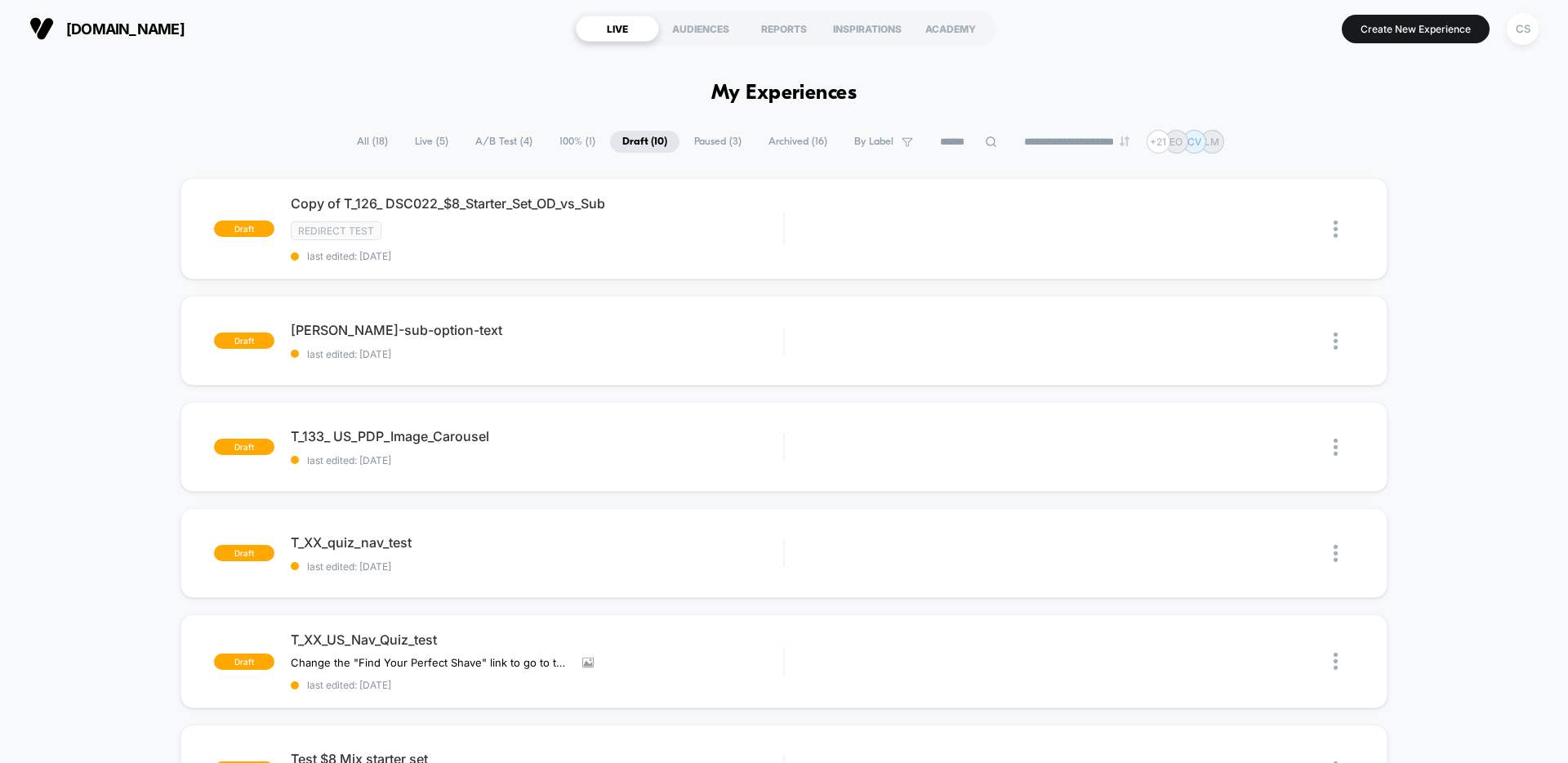
click at [561, 138] on span "100% ( 1 )" at bounding box center [577, 141] width 61 height 22
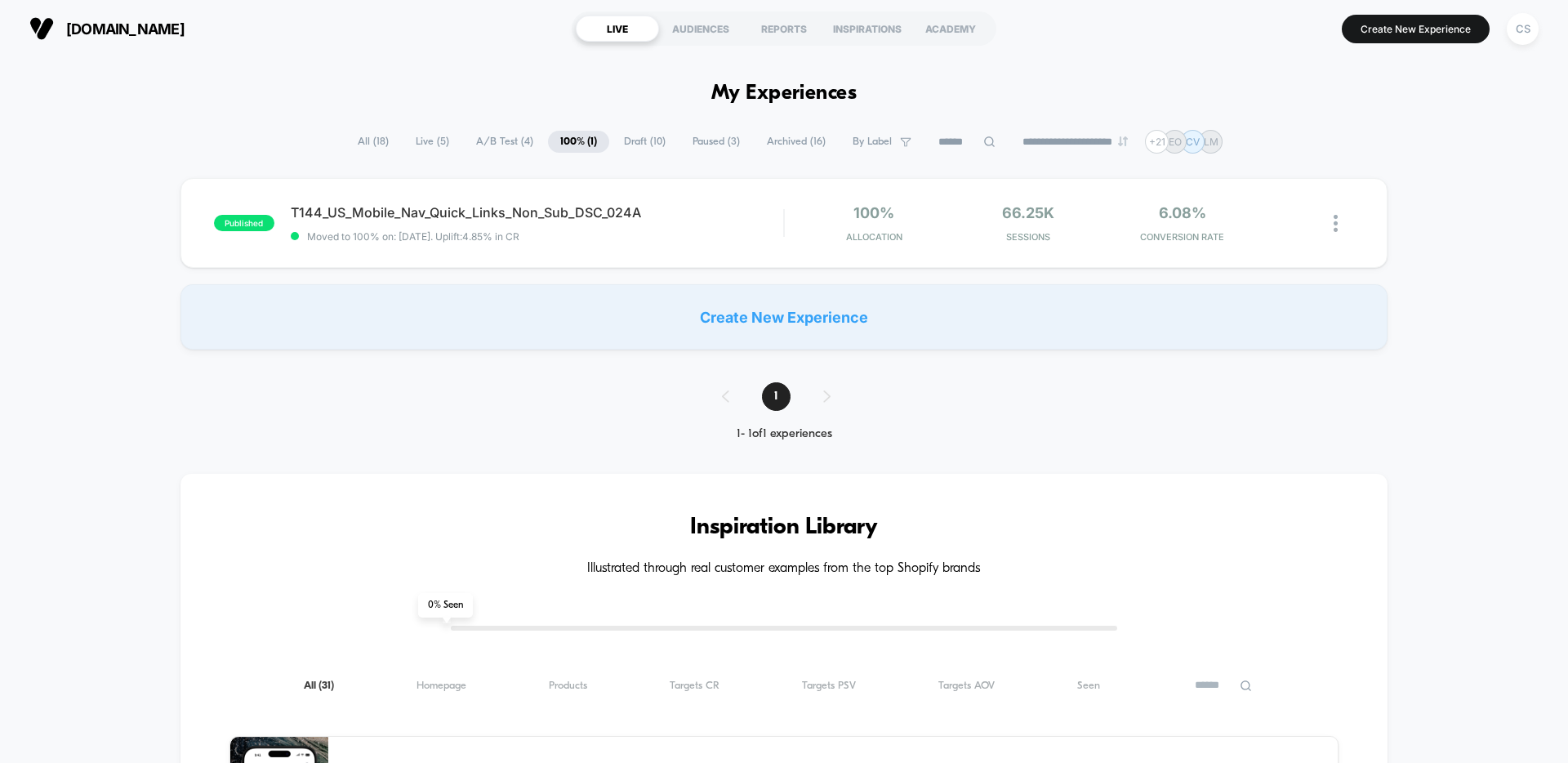
click at [498, 144] on span "A/B Test ( 4 )" at bounding box center [505, 141] width 82 height 22
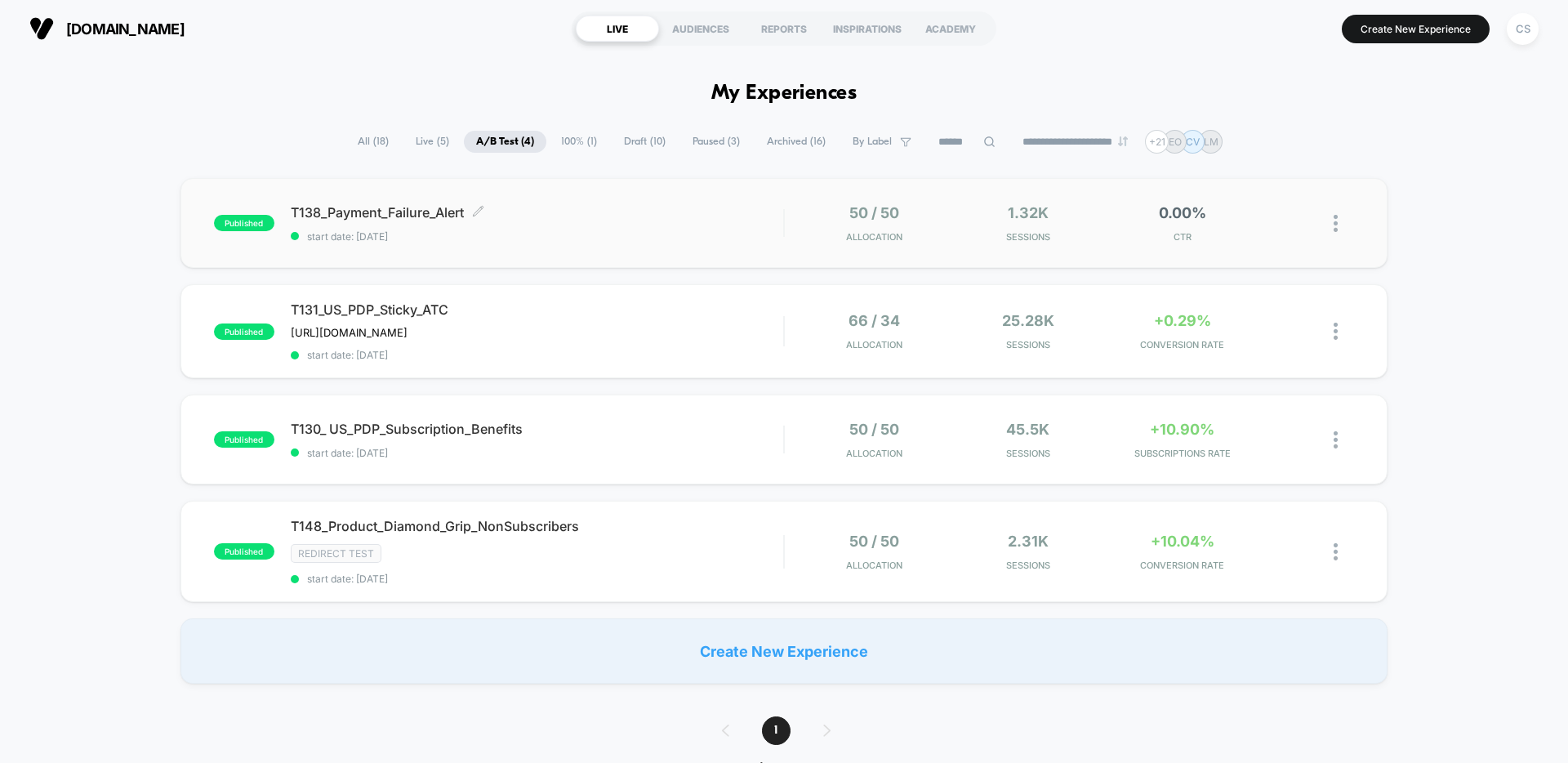
click at [606, 198] on div "published T138_Payment_Failure_Alert Click to edit experience details Click to …" at bounding box center [784, 223] width 1207 height 90
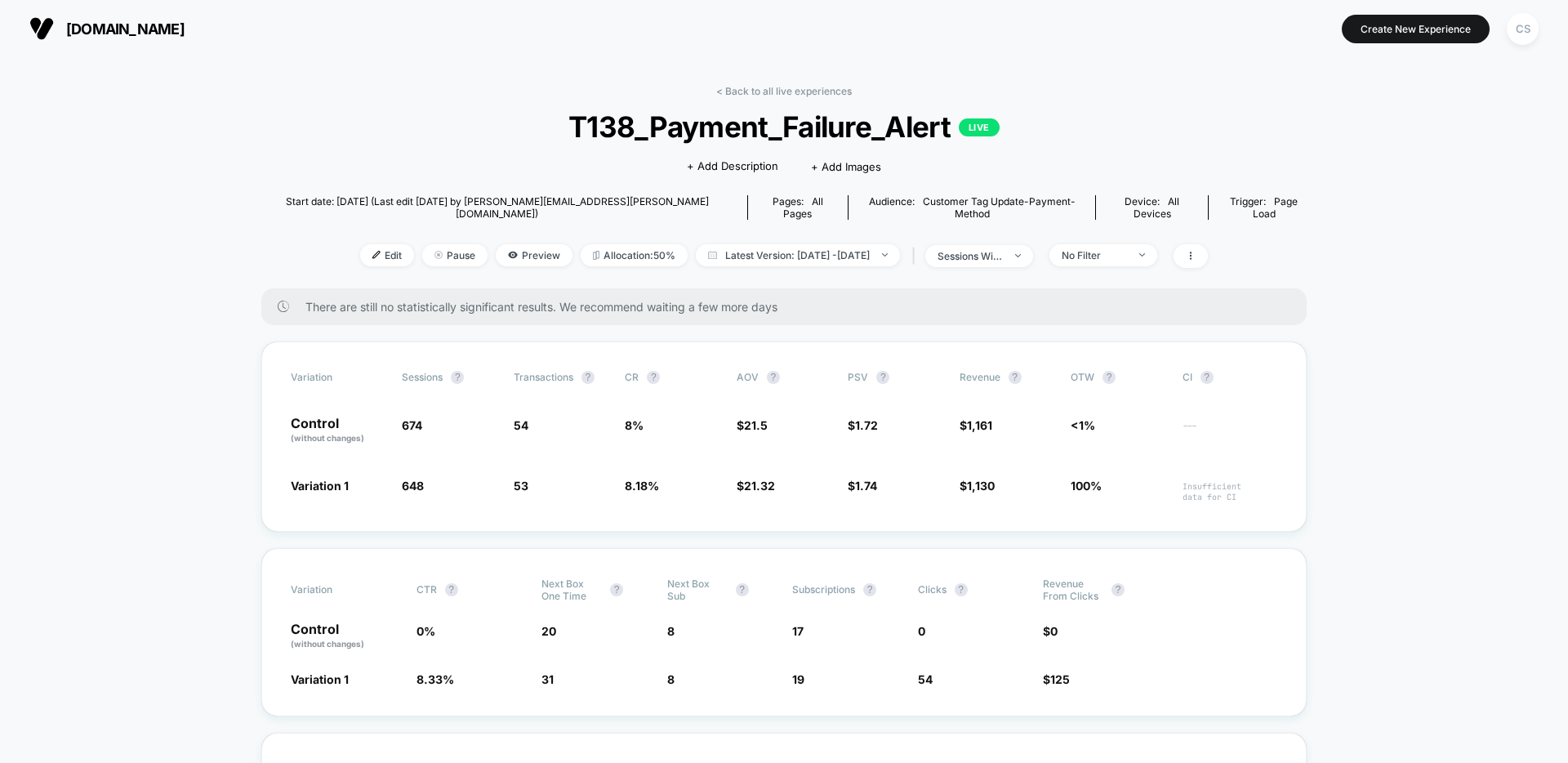
click at [361, 245] on span "Edit" at bounding box center [388, 256] width 54 height 22
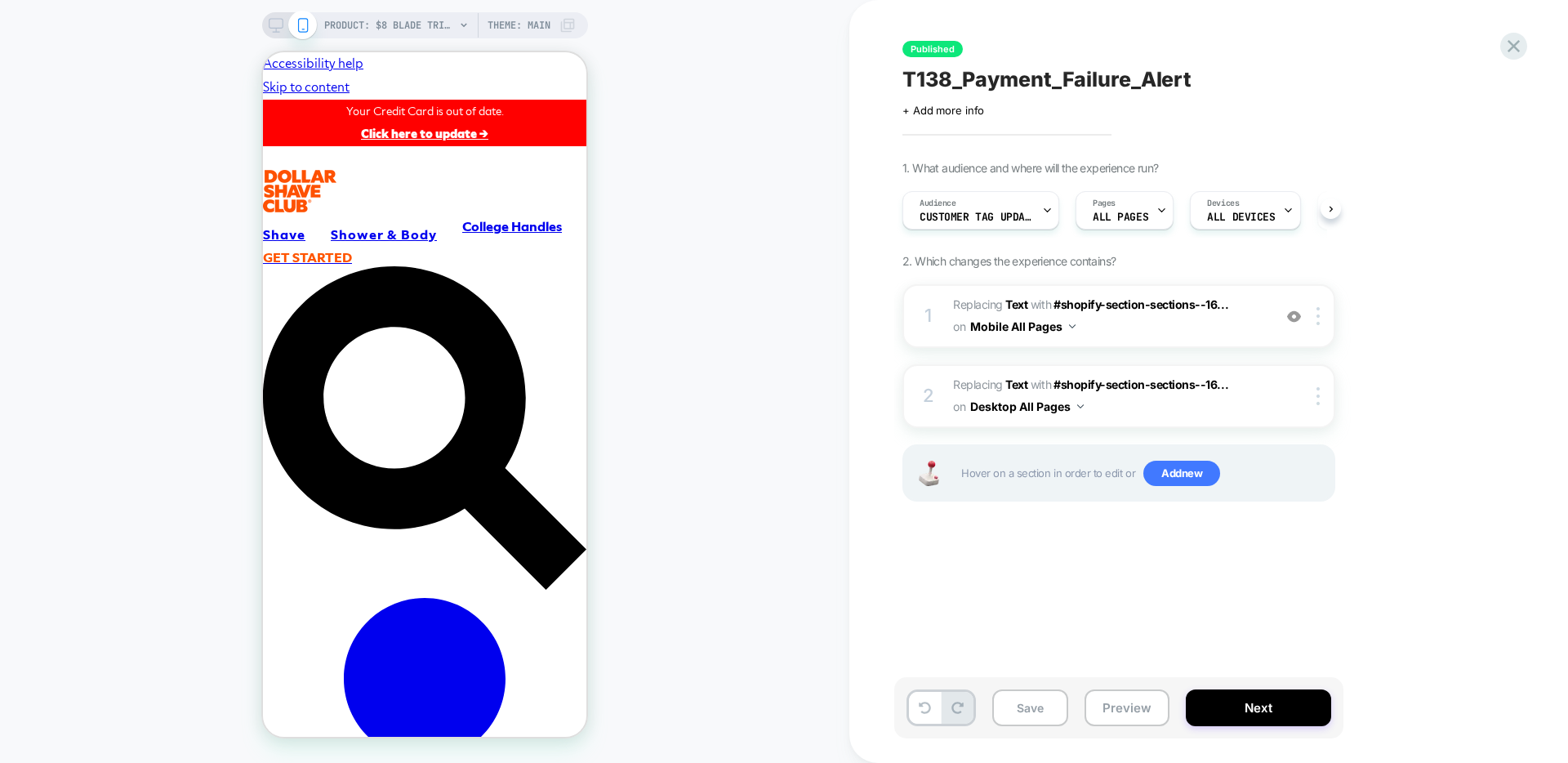
scroll to position [0, 1]
click at [1514, 43] on icon at bounding box center [1514, 46] width 22 height 22
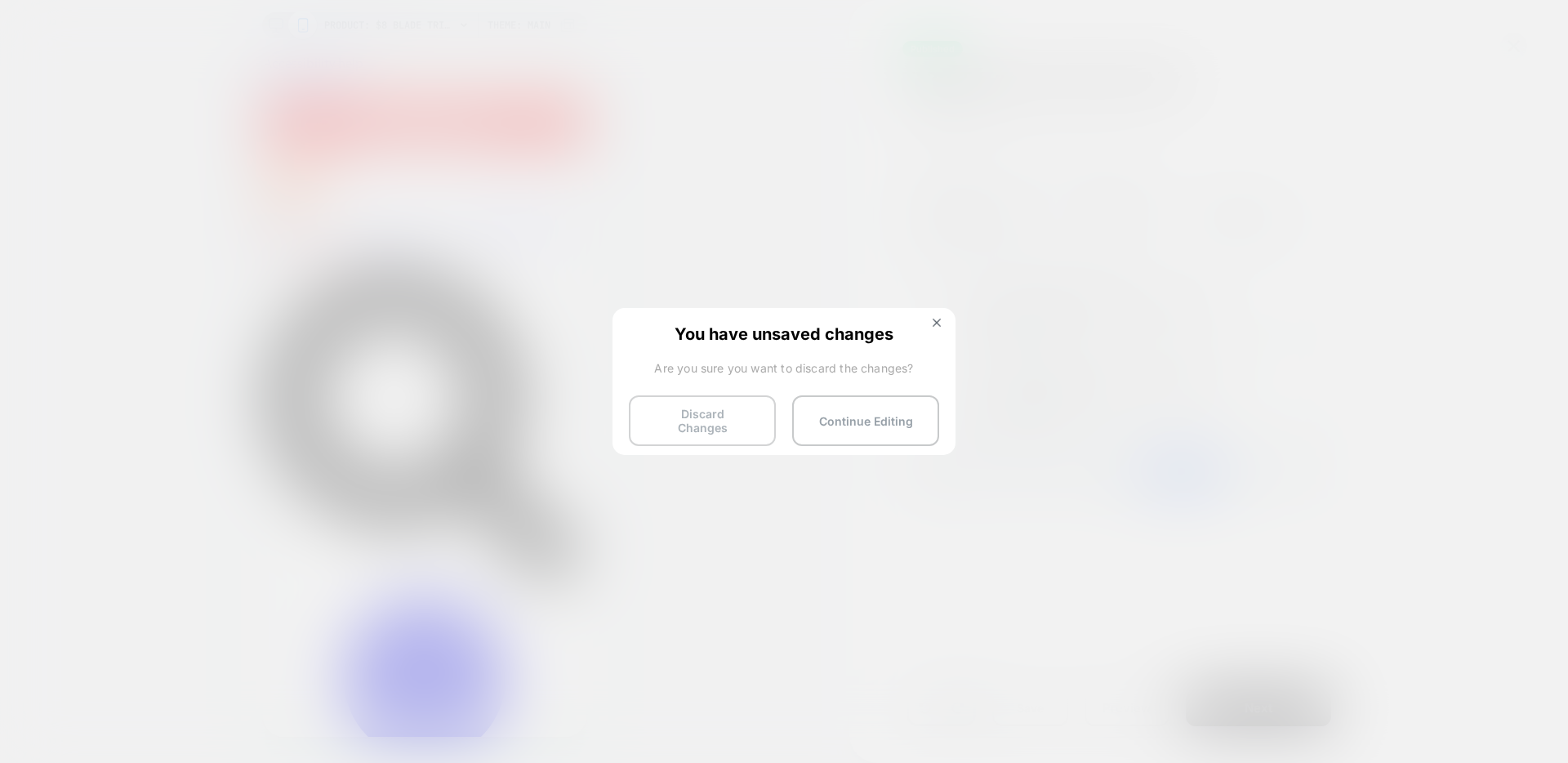
click at [720, 423] on button "Discard Changes" at bounding box center [702, 420] width 147 height 51
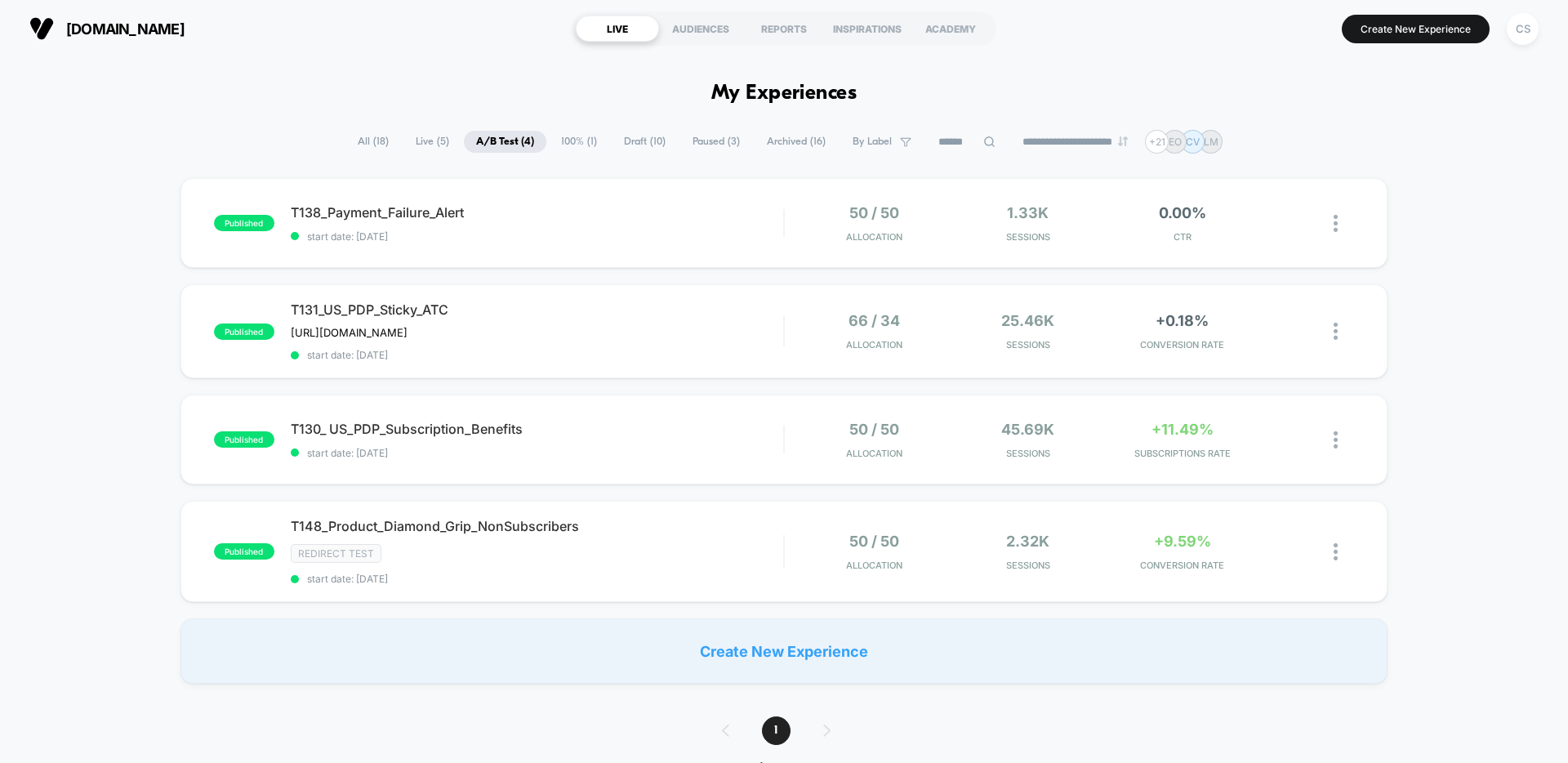
click at [433, 144] on span "Live ( 5 )" at bounding box center [432, 141] width 58 height 22
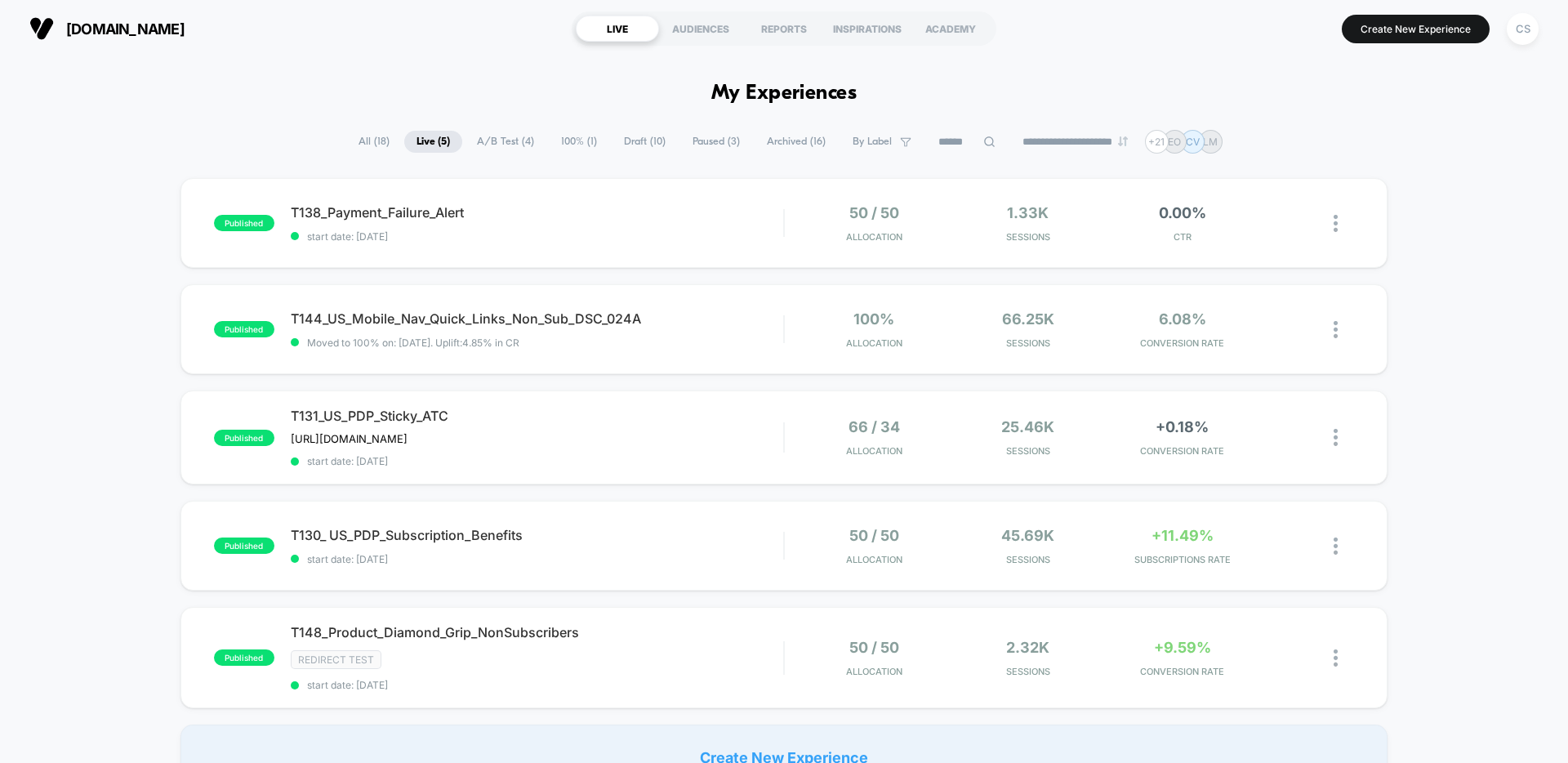
click at [773, 141] on span "Archived ( 16 )" at bounding box center [796, 141] width 83 height 22
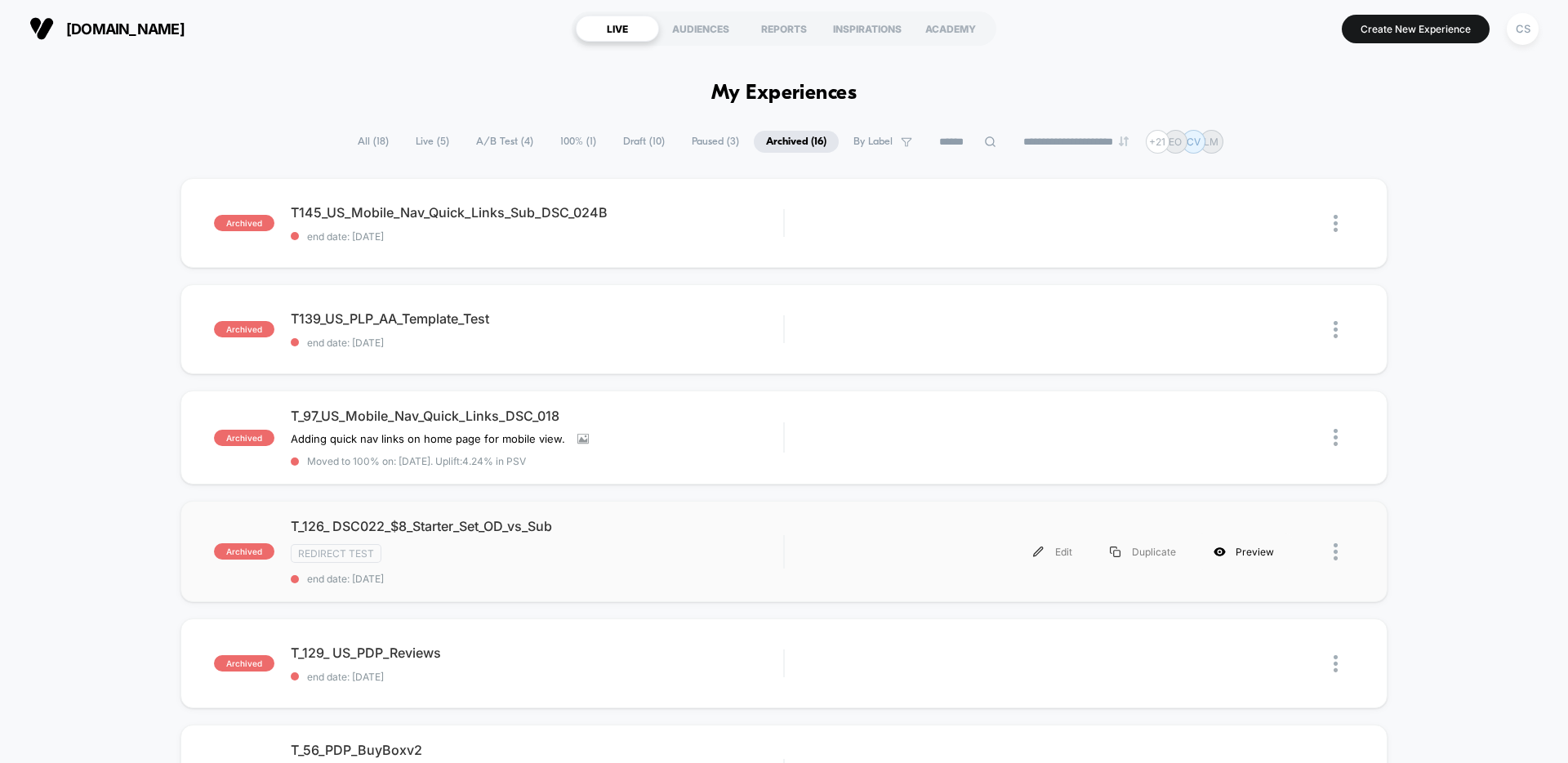
click at [1255, 553] on div "Preview" at bounding box center [1244, 552] width 98 height 37
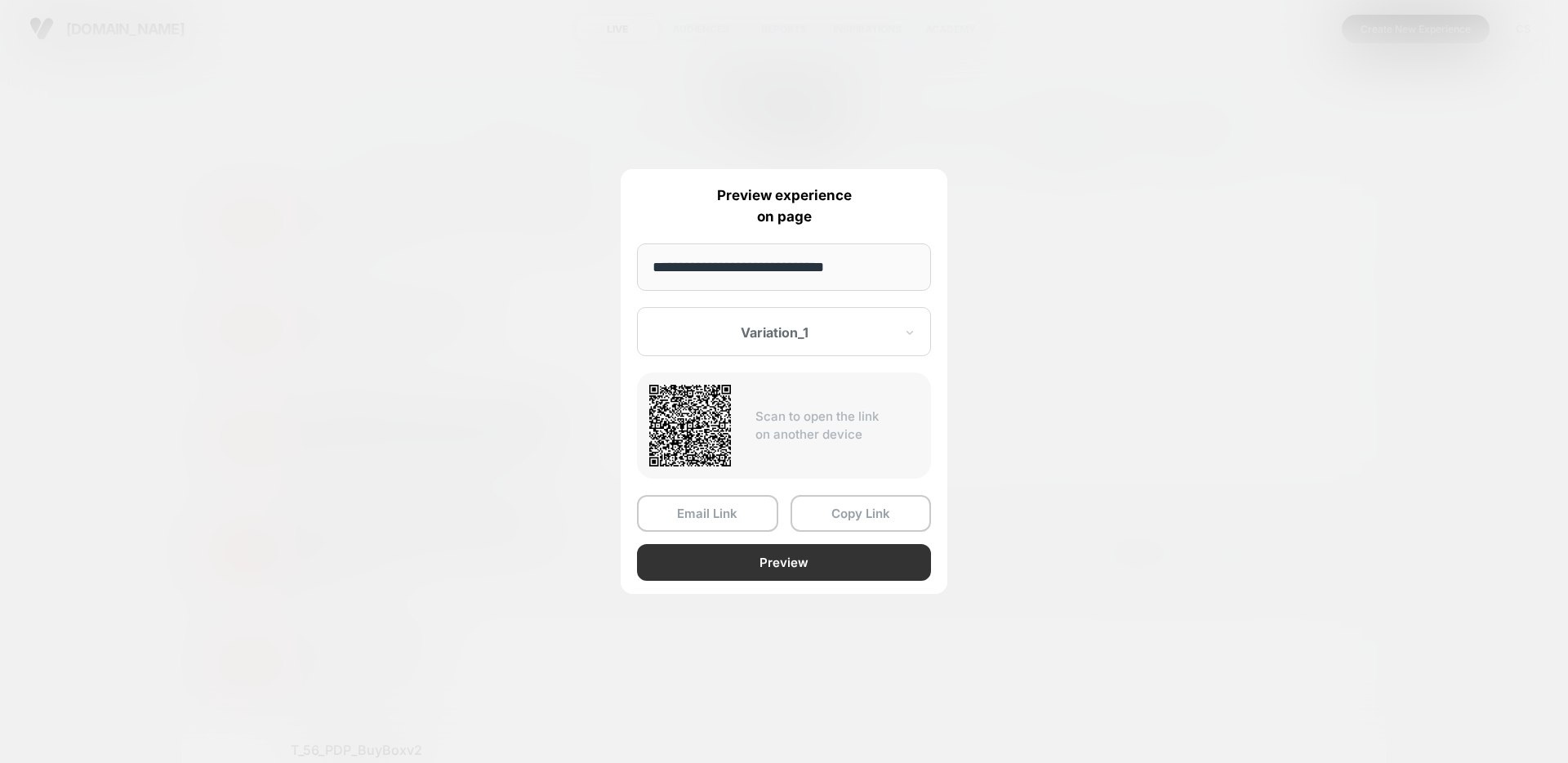
click at [830, 568] on button "Preview" at bounding box center [784, 562] width 294 height 37
